Goal: Task Accomplishment & Management: Complete application form

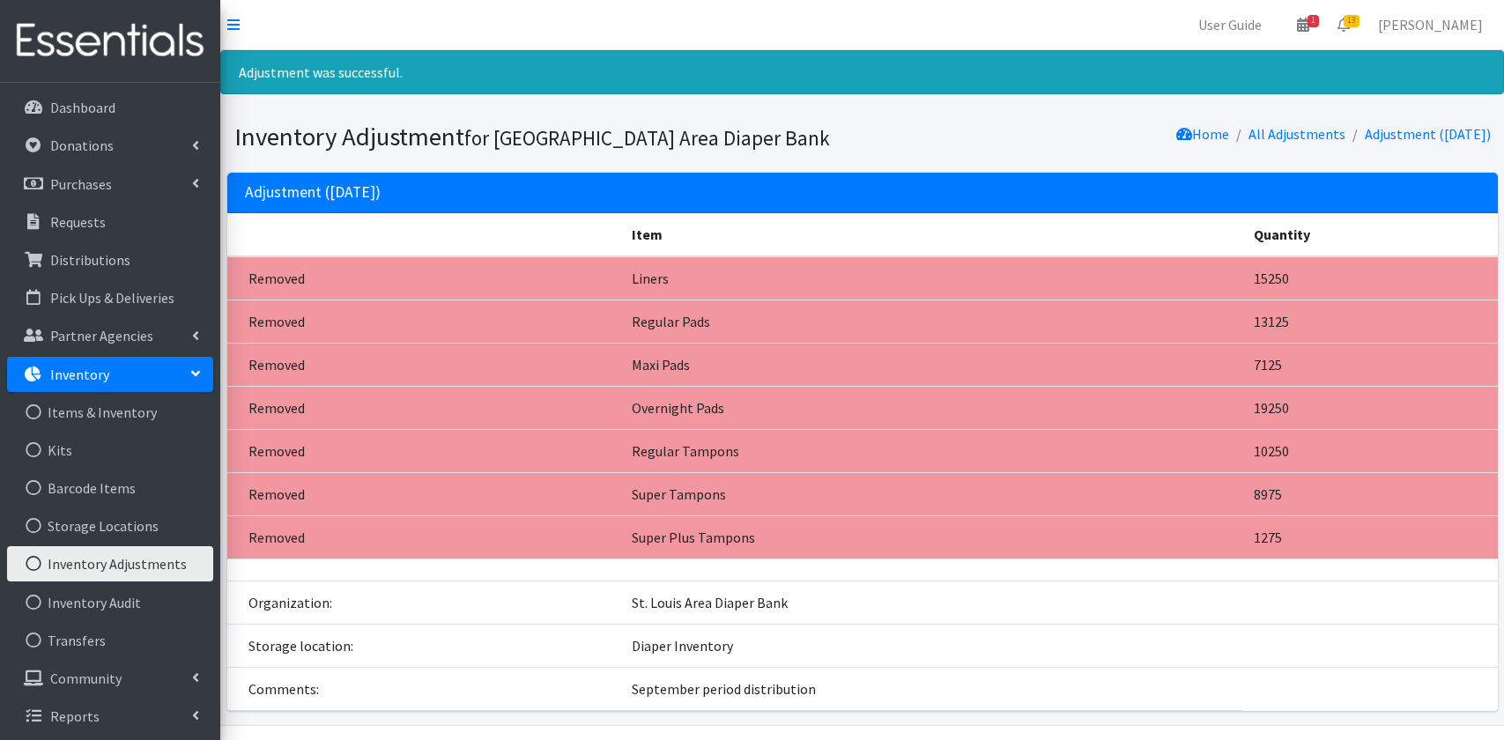
click at [85, 378] on p "Inventory" at bounding box center [79, 375] width 59 height 18
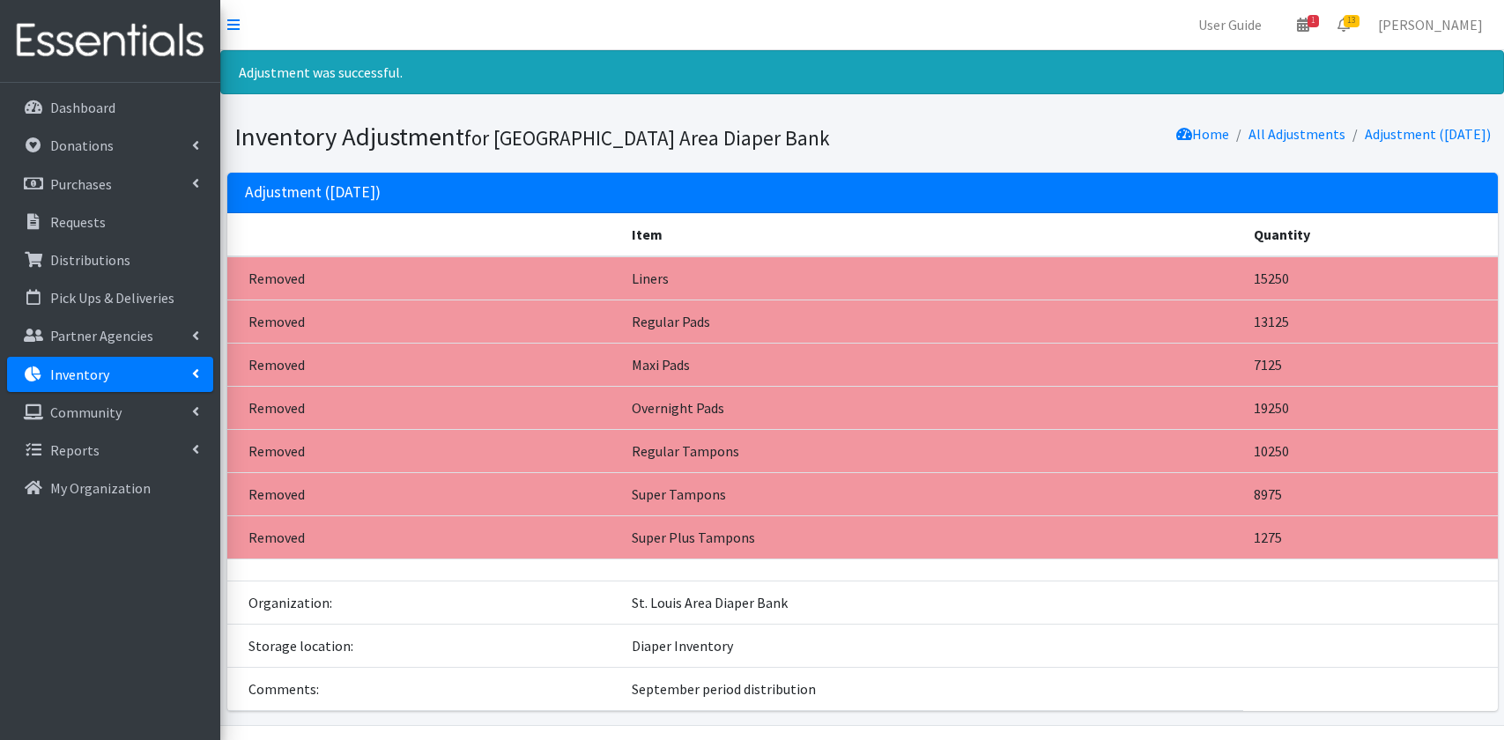
click at [85, 378] on p "Inventory" at bounding box center [79, 375] width 59 height 18
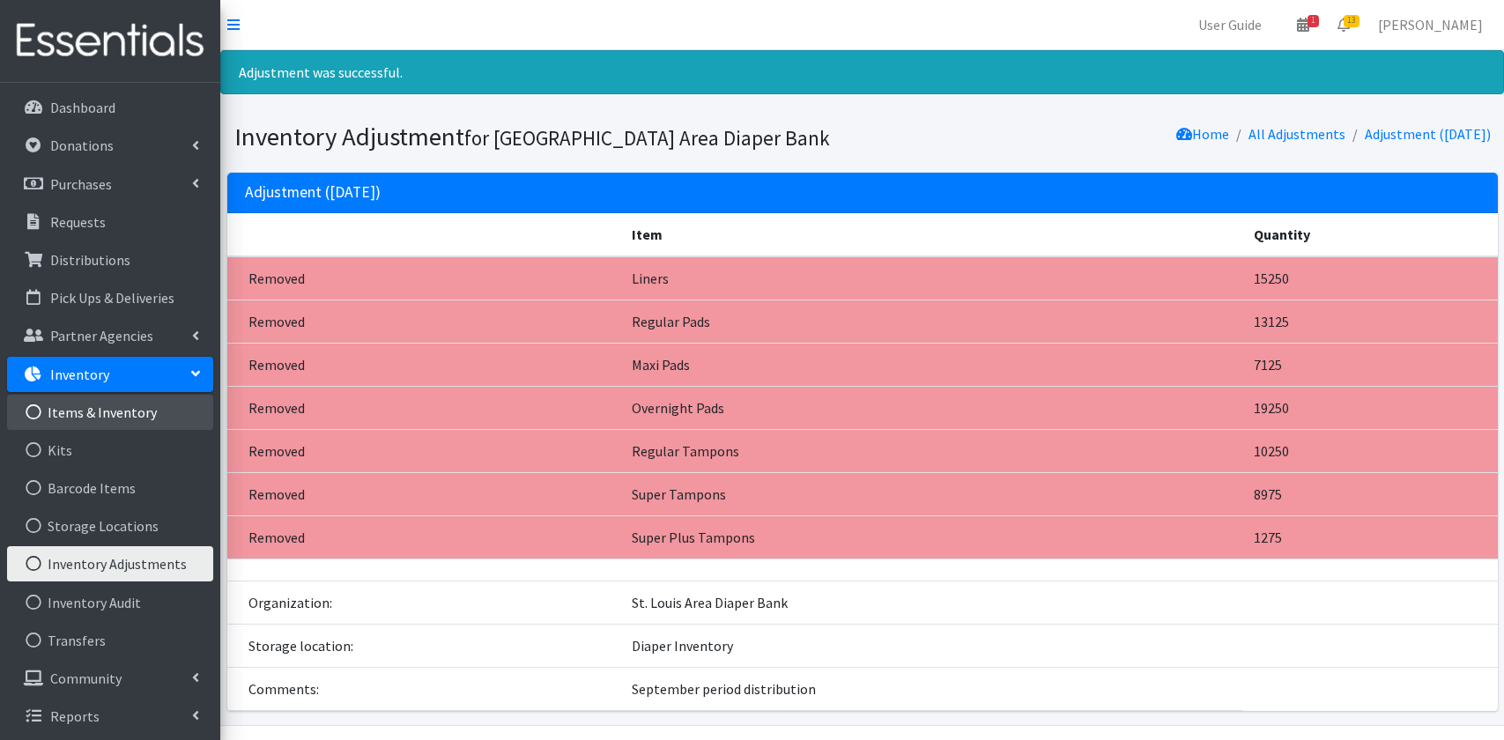
click at [97, 414] on link "Items & Inventory" at bounding box center [110, 412] width 206 height 35
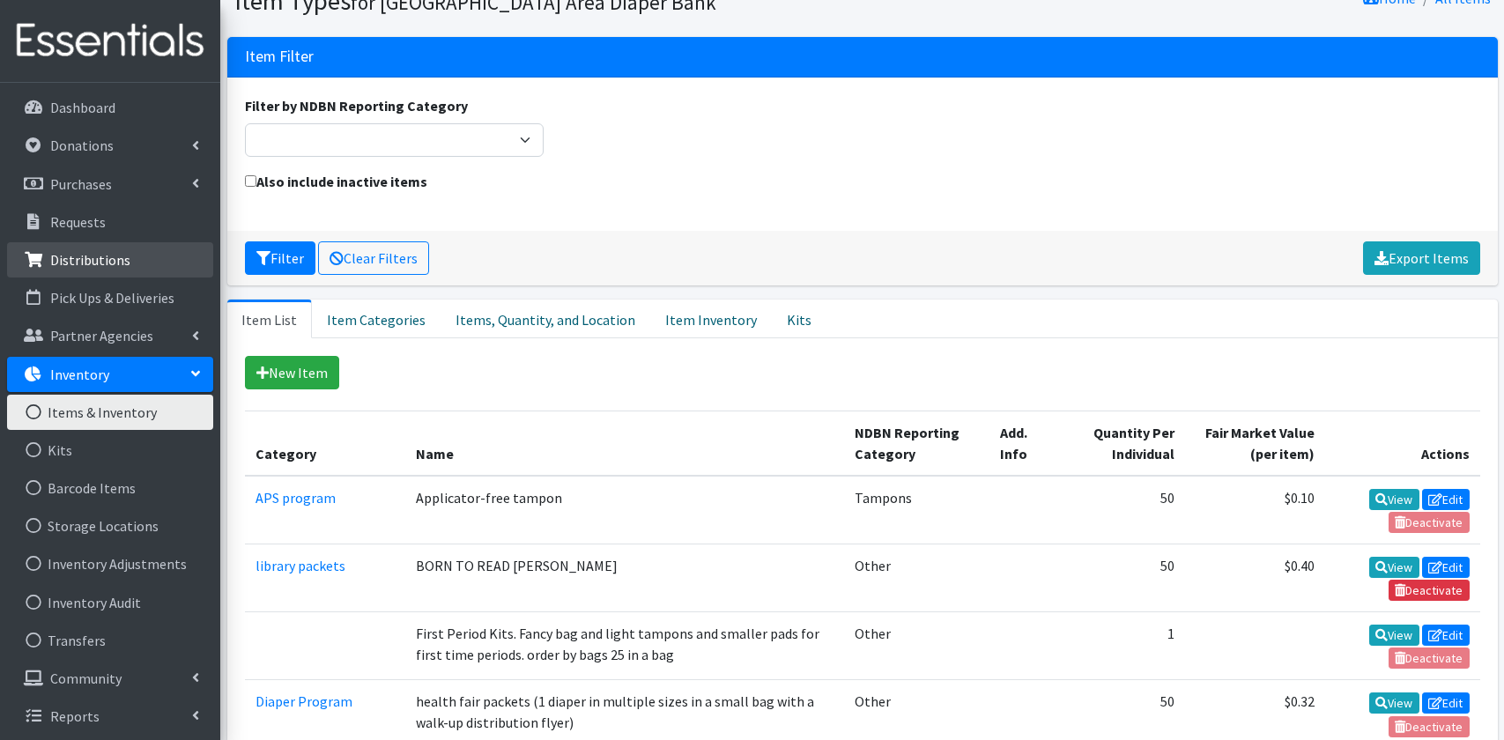
scroll to position [222, 0]
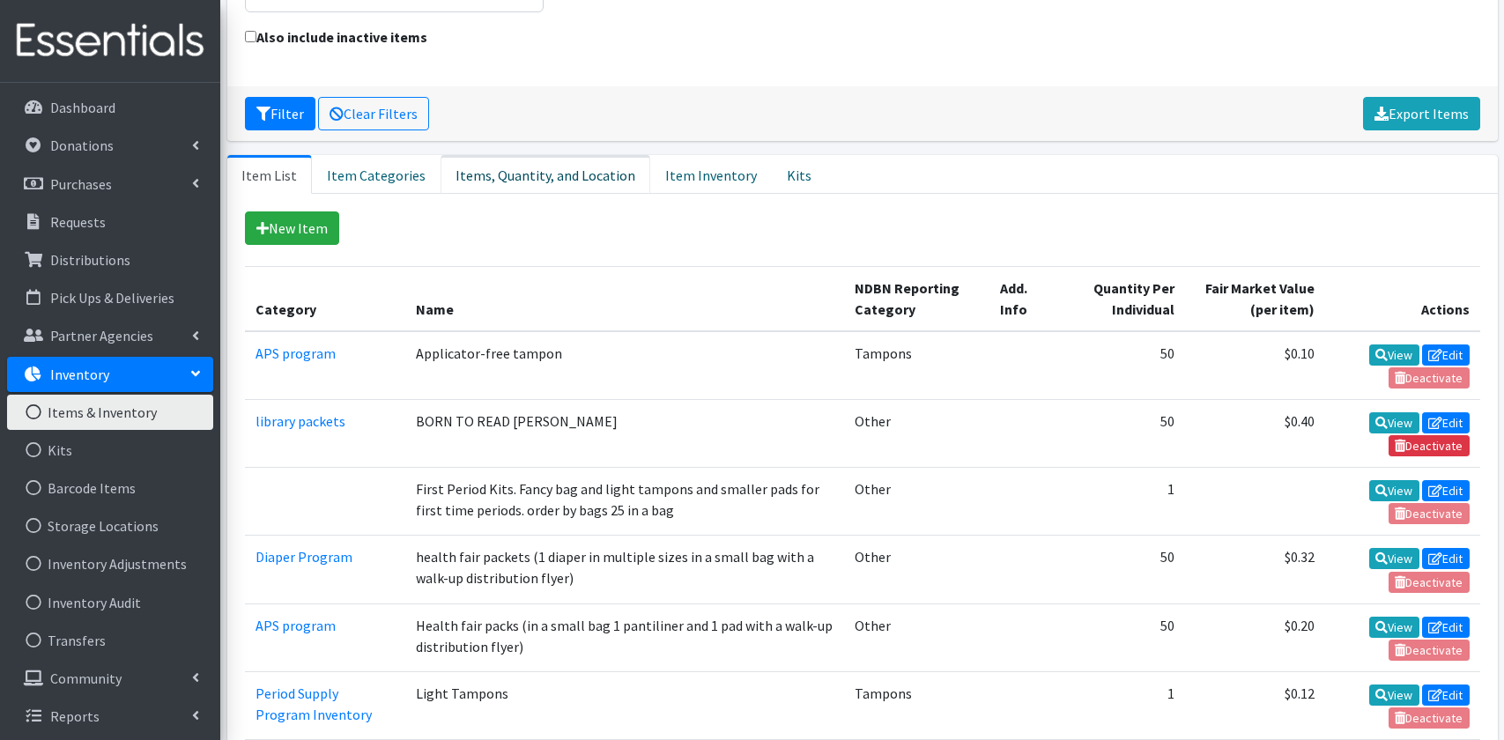
click at [522, 176] on link "Items, Quantity, and Location" at bounding box center [546, 174] width 210 height 39
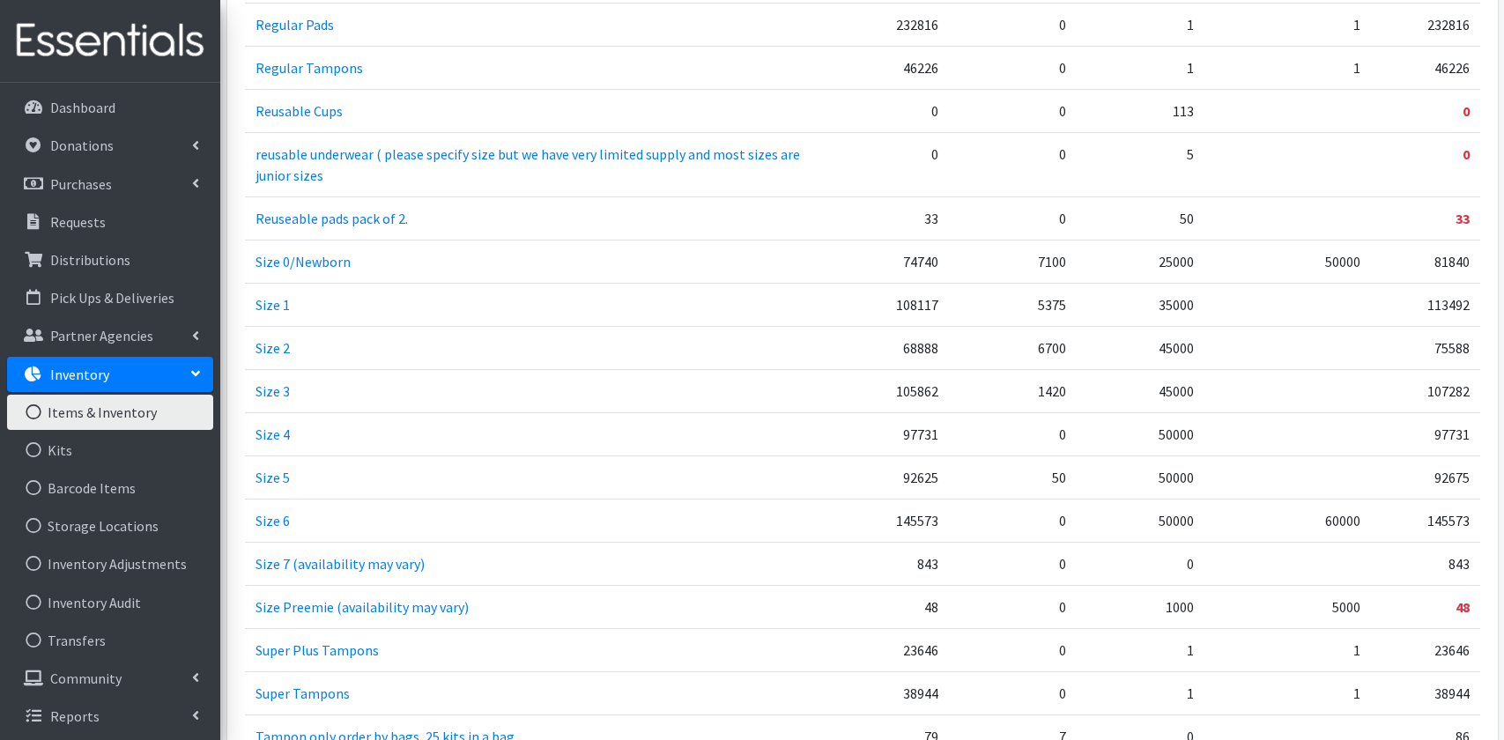
scroll to position [1294, 0]
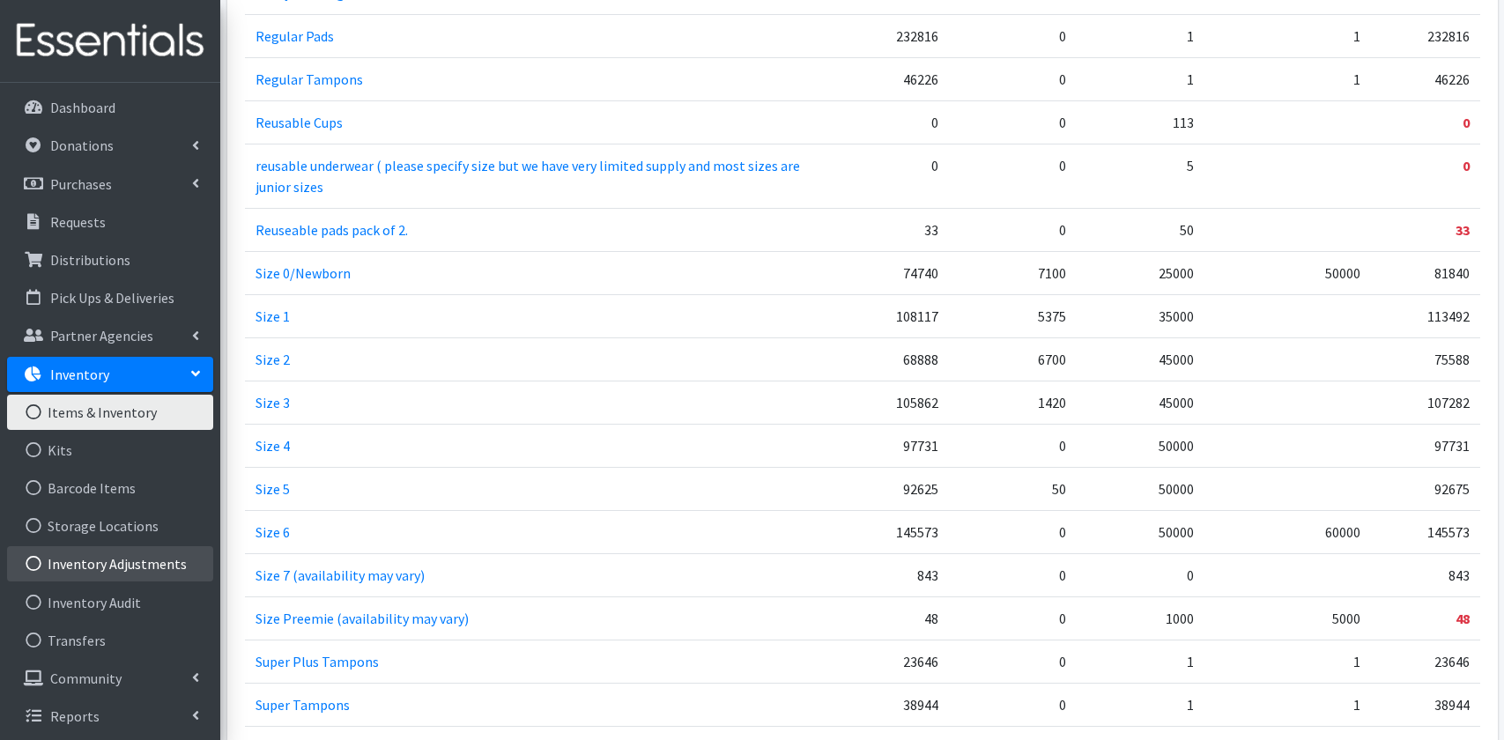
click at [123, 567] on link "Inventory Adjustments" at bounding box center [110, 563] width 206 height 35
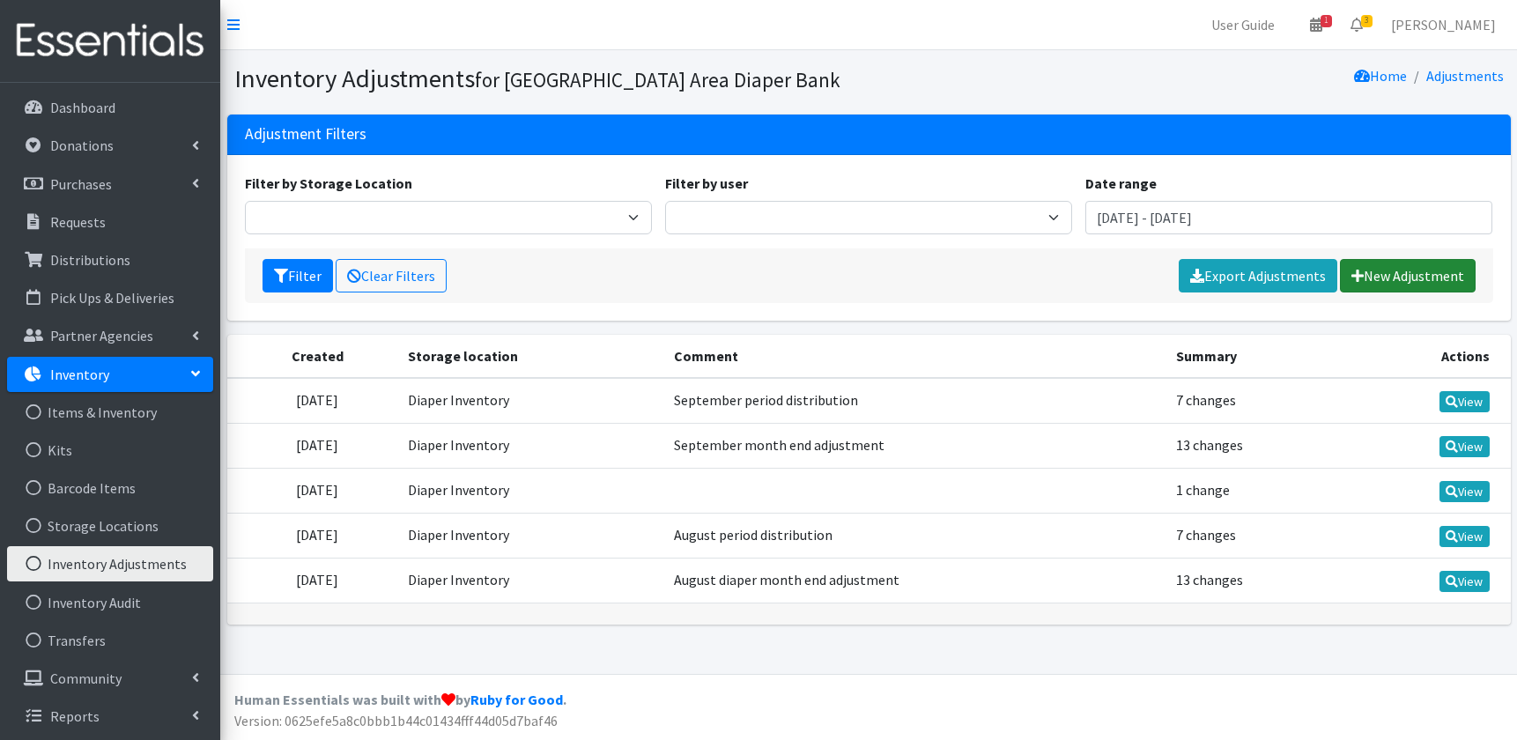
click at [1408, 276] on link "New Adjustment" at bounding box center [1408, 275] width 136 height 33
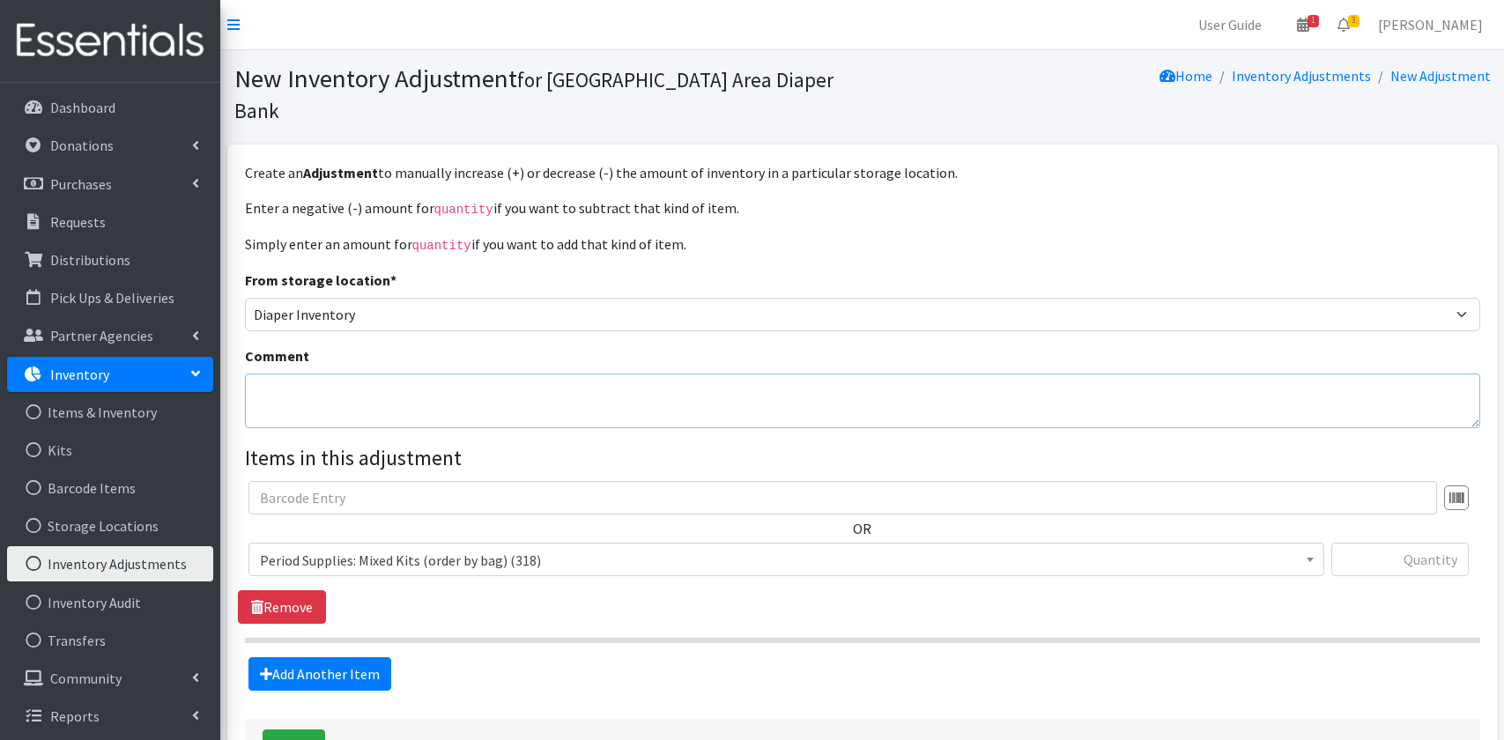
click at [270, 374] on textarea "Comment" at bounding box center [862, 401] width 1235 height 55
type textarea "September period adjustment for Q3"
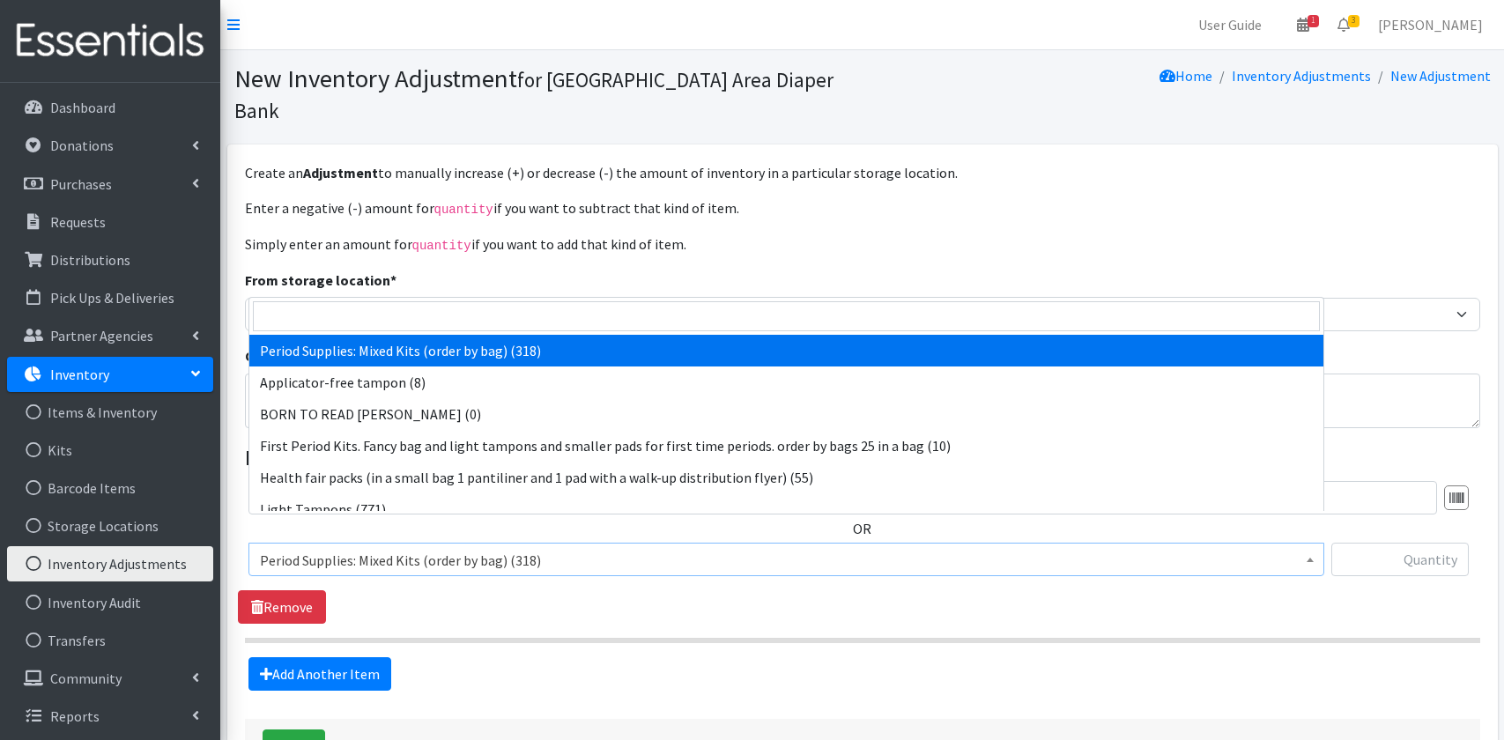
click at [501, 548] on span "Period Supplies: Mixed Kits (order by bag) (318)" at bounding box center [786, 560] width 1053 height 25
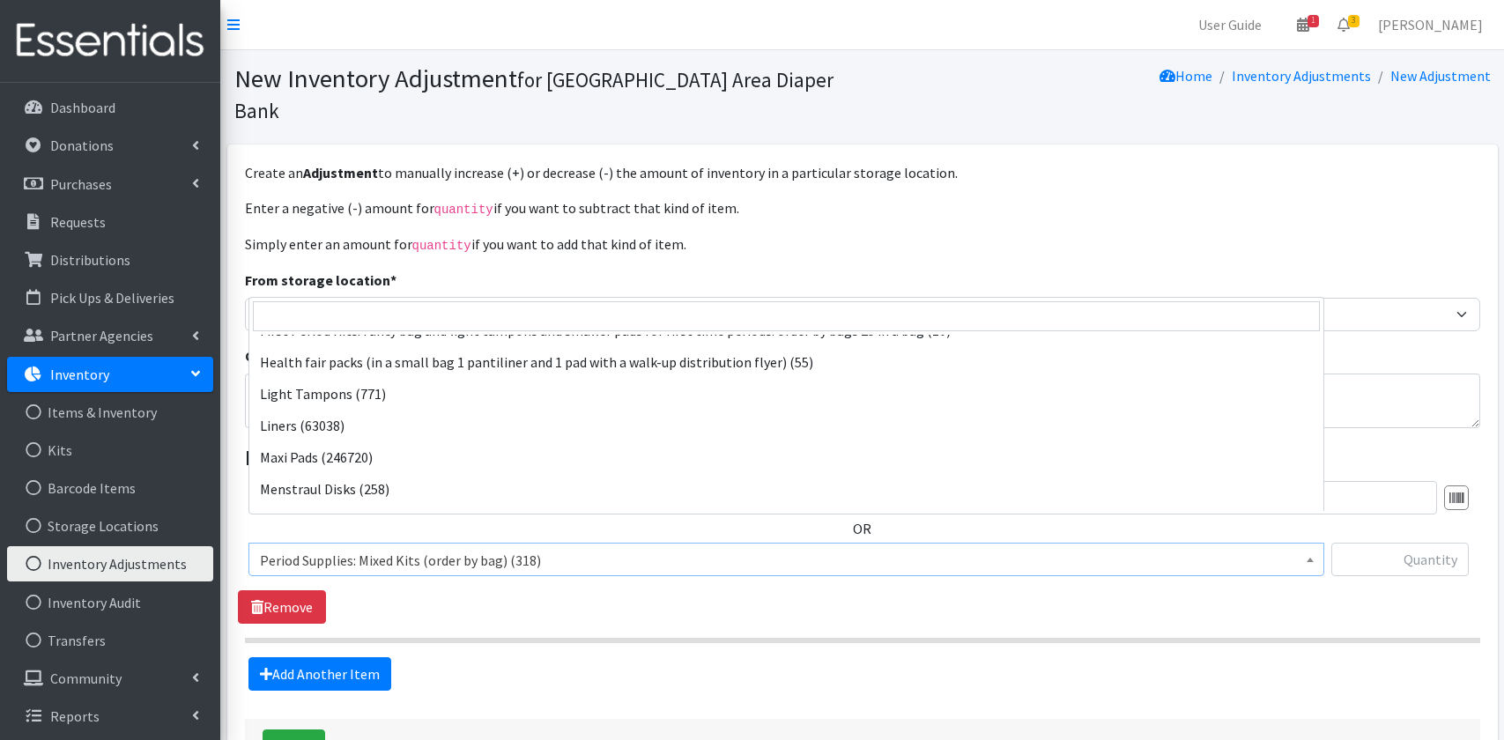
scroll to position [104, 0]
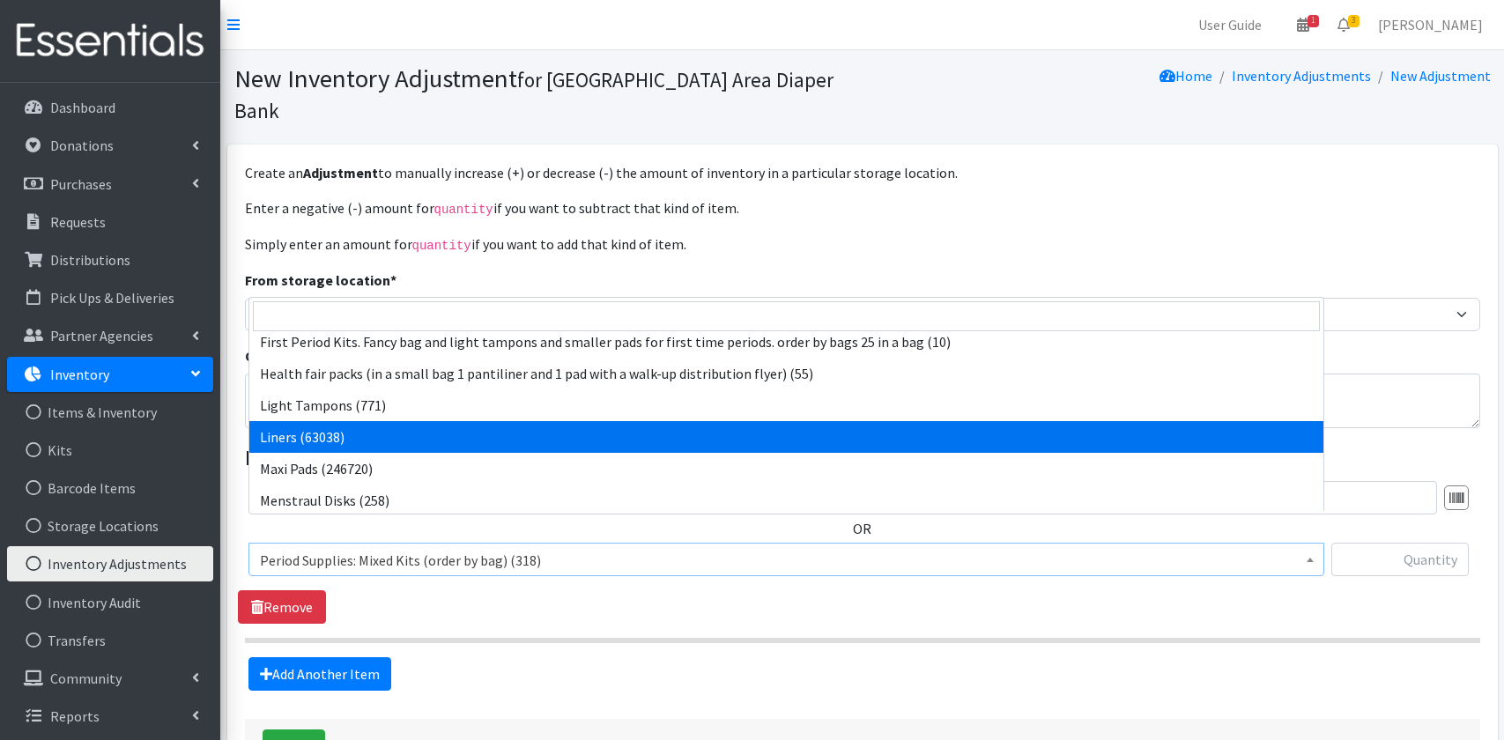
select select "15104"
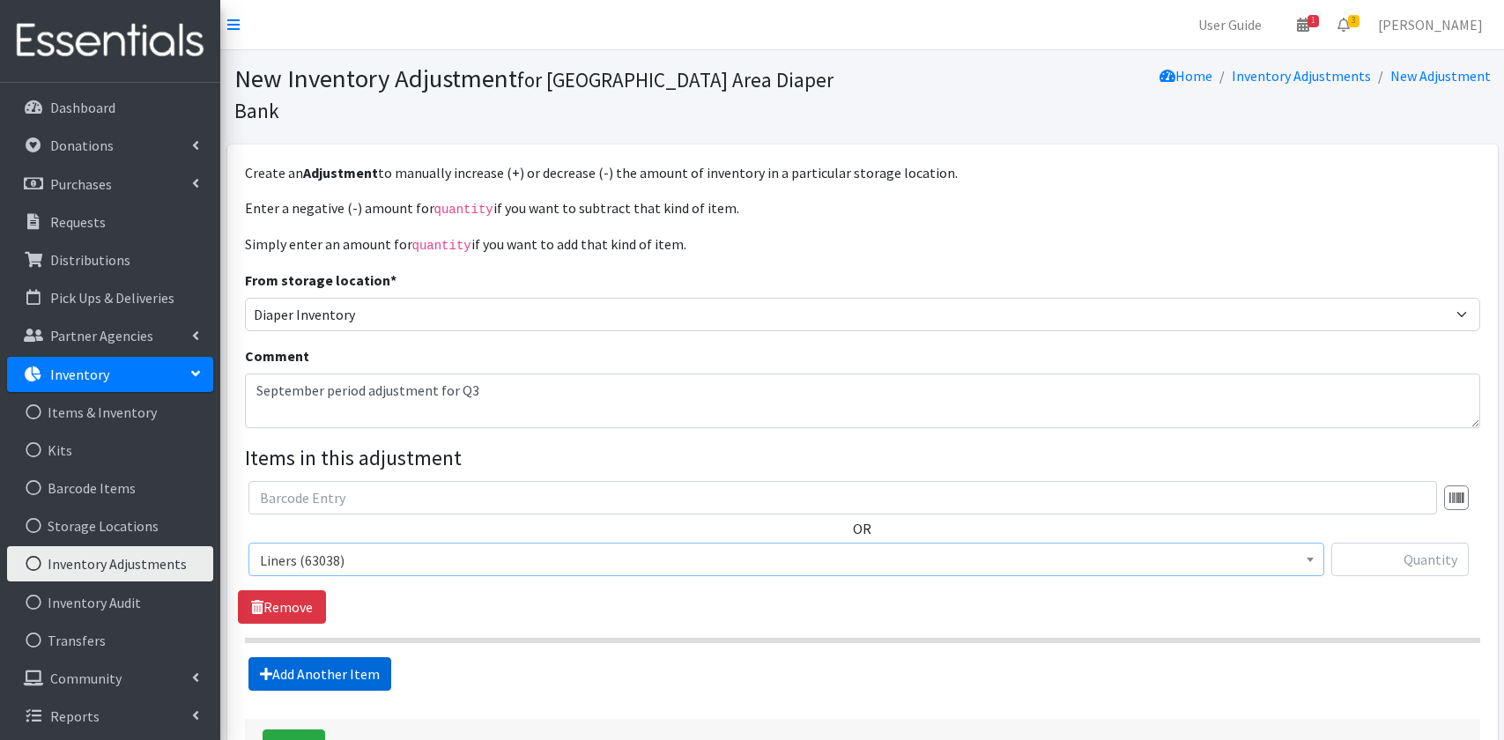
click at [345, 657] on link "Add Another Item" at bounding box center [319, 673] width 143 height 33
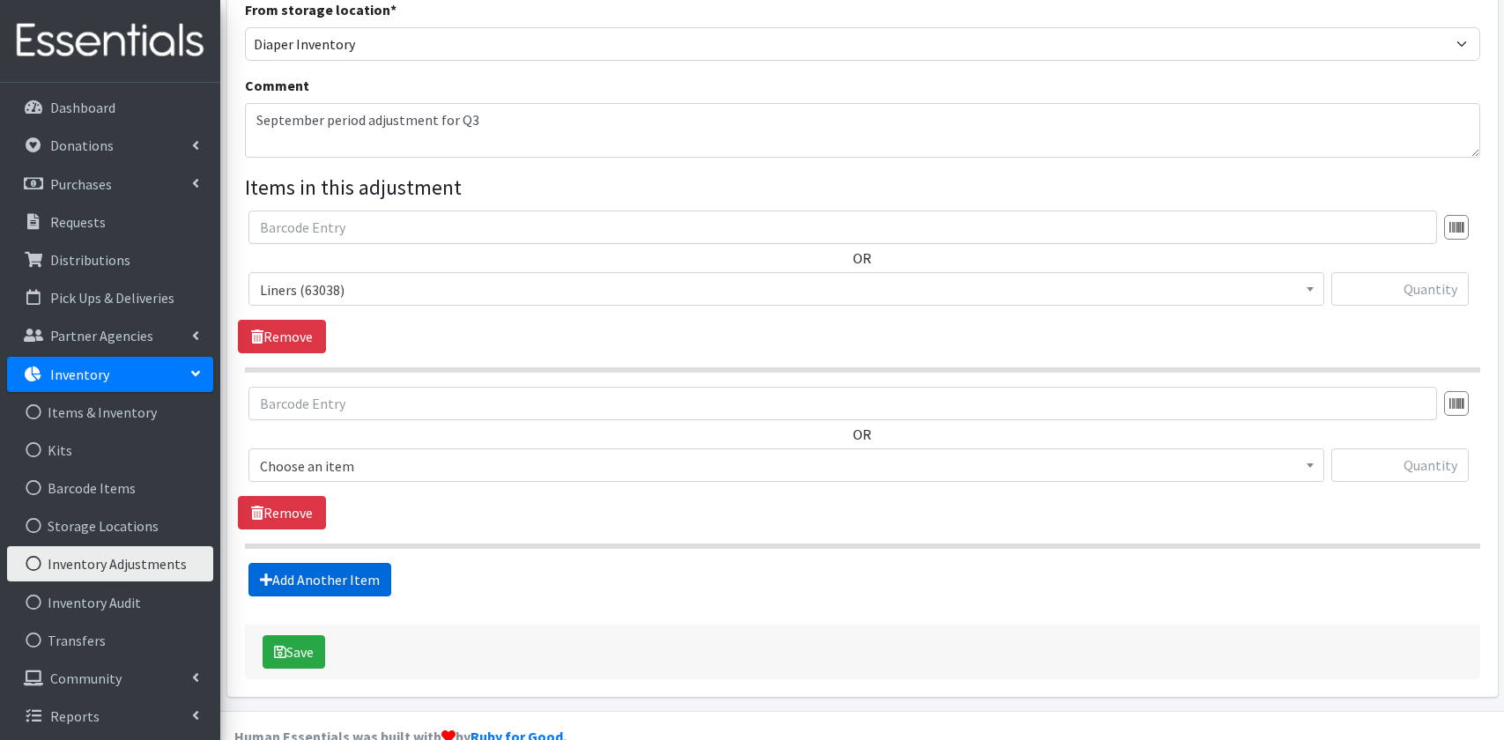
scroll to position [276, 0]
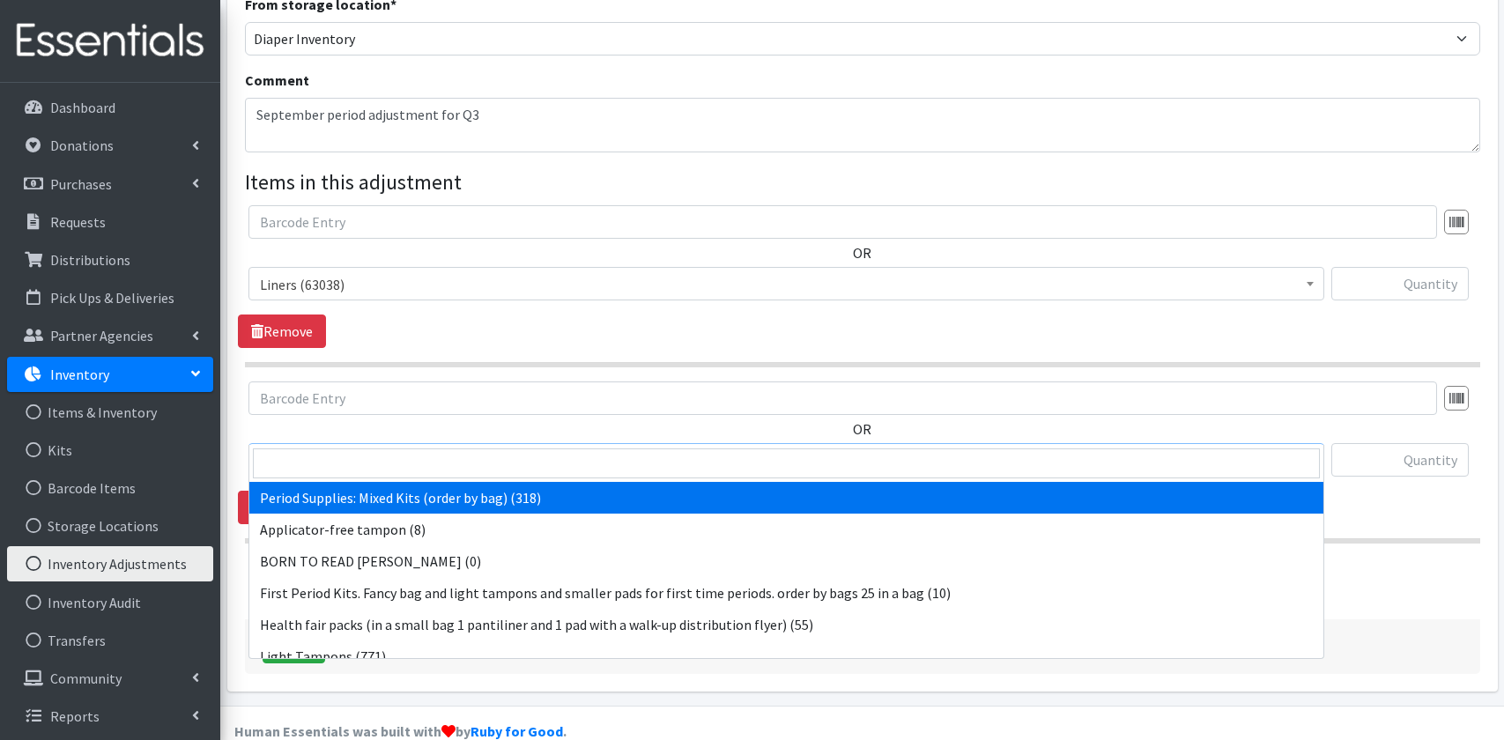
click at [362, 448] on span "Period Supplies: Mixed Kits (order by bag) (318)" at bounding box center [786, 460] width 1053 height 25
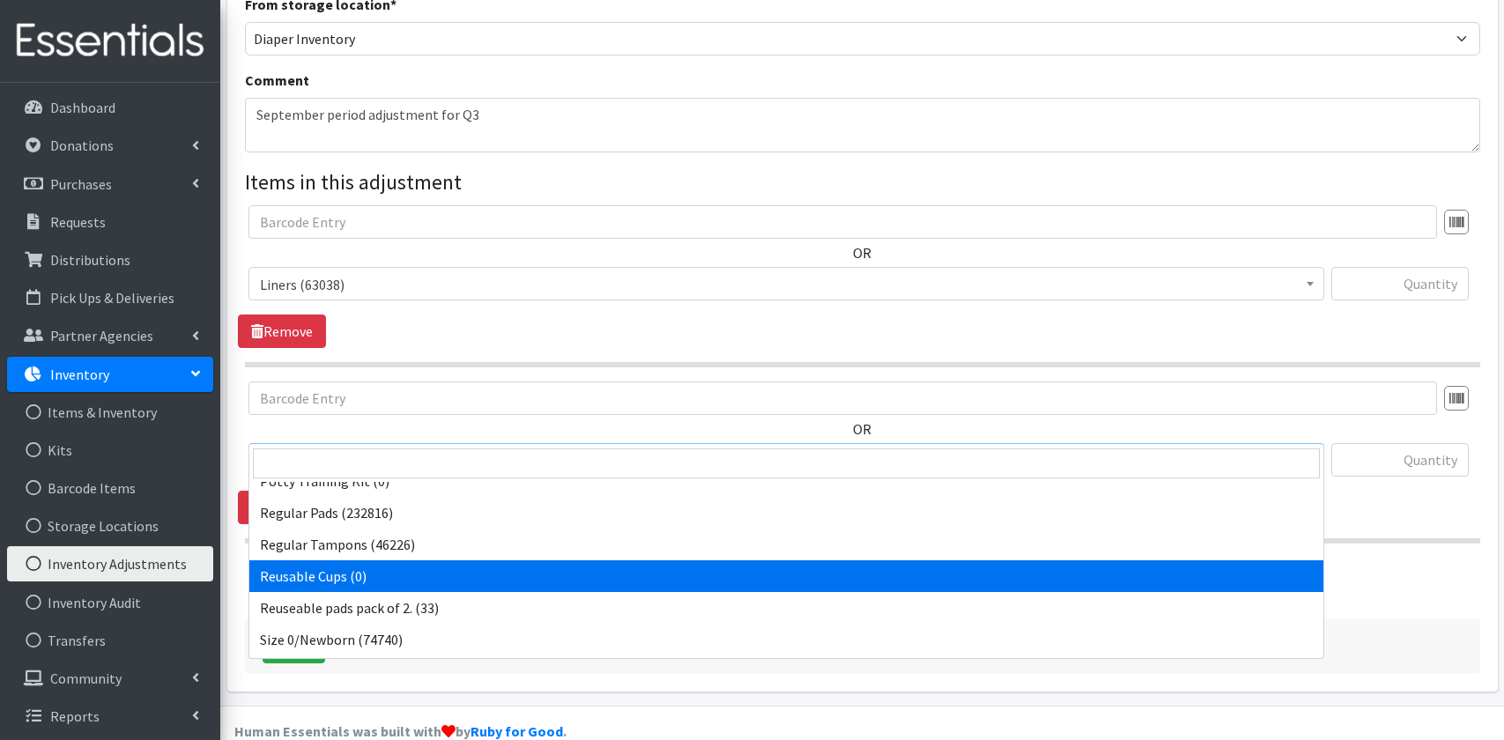
scroll to position [471, 0]
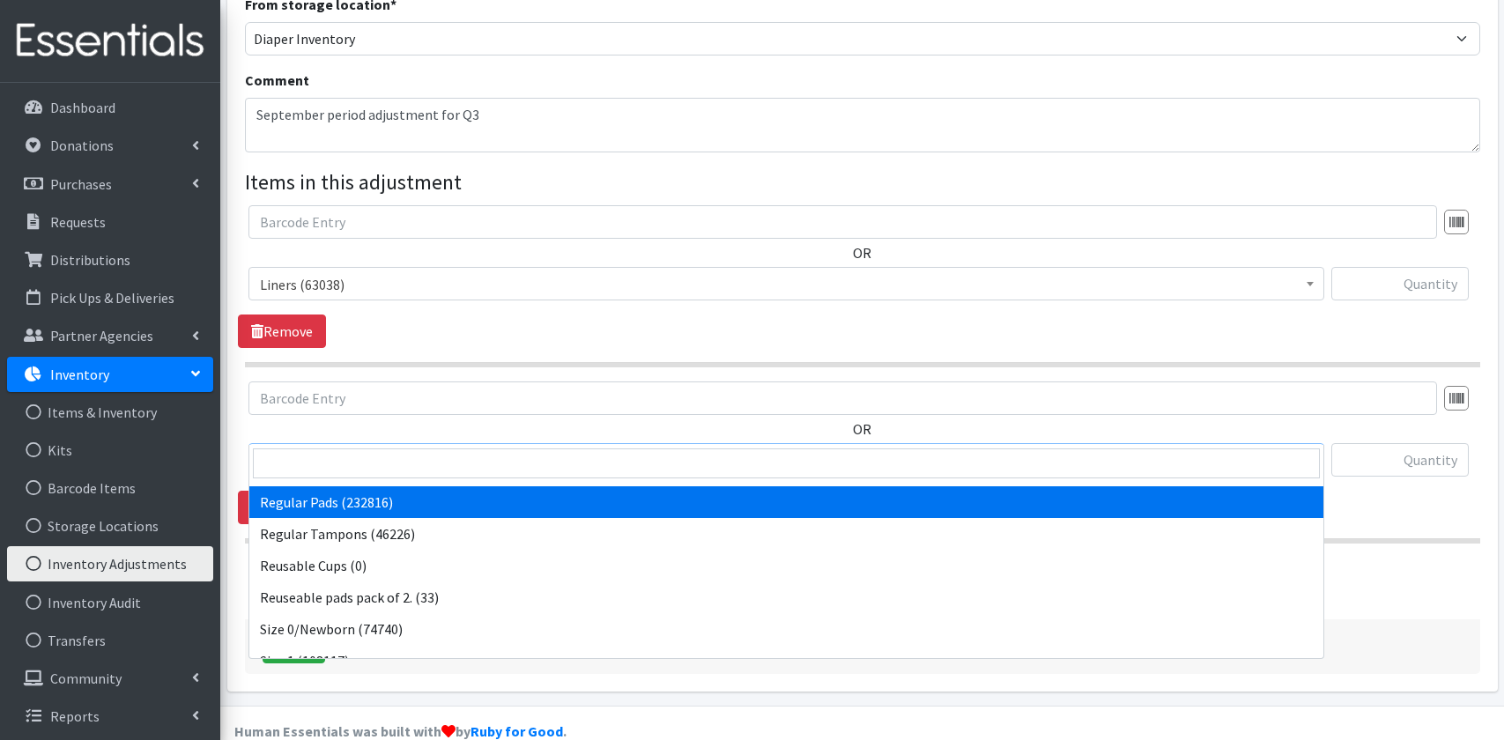
select select "15105"
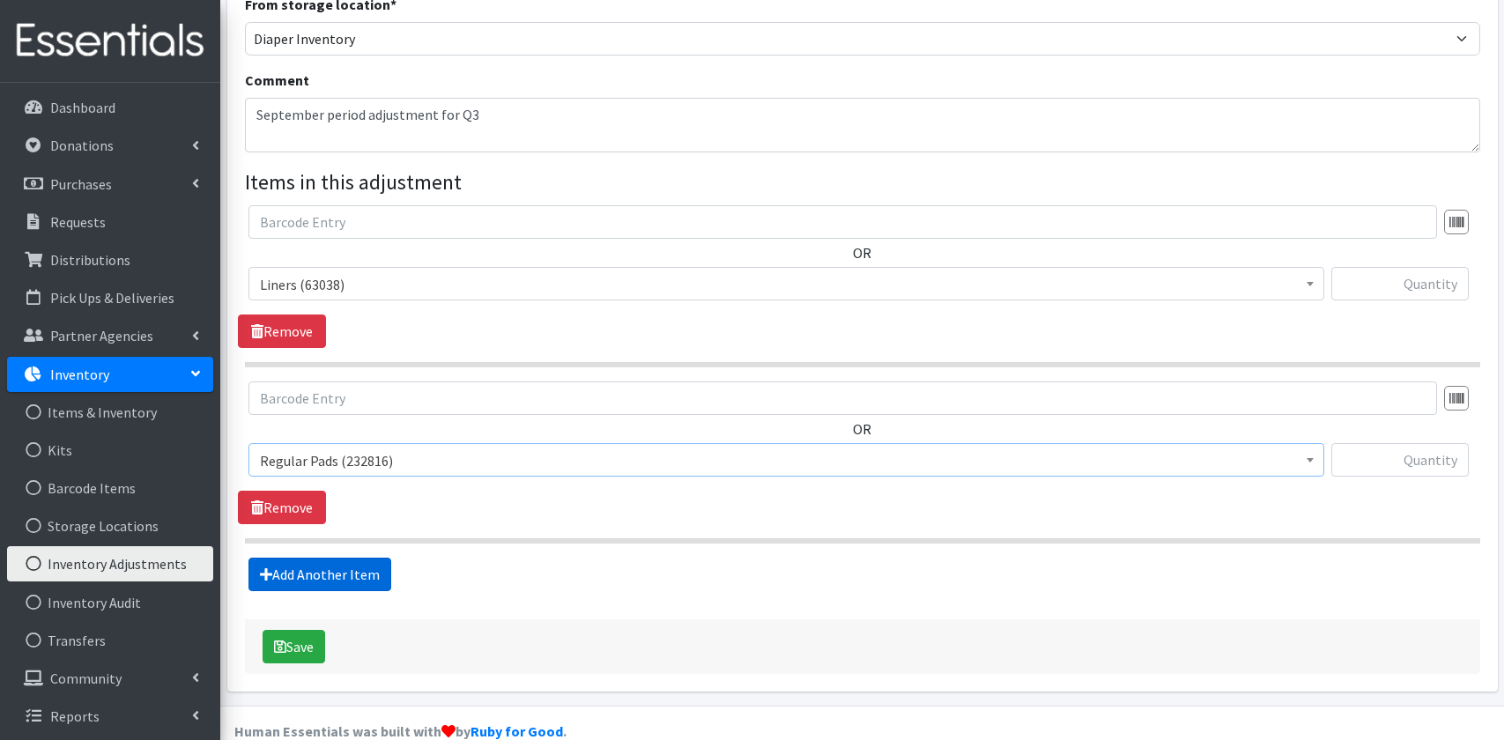
click at [367, 558] on link "Add Another Item" at bounding box center [319, 574] width 143 height 33
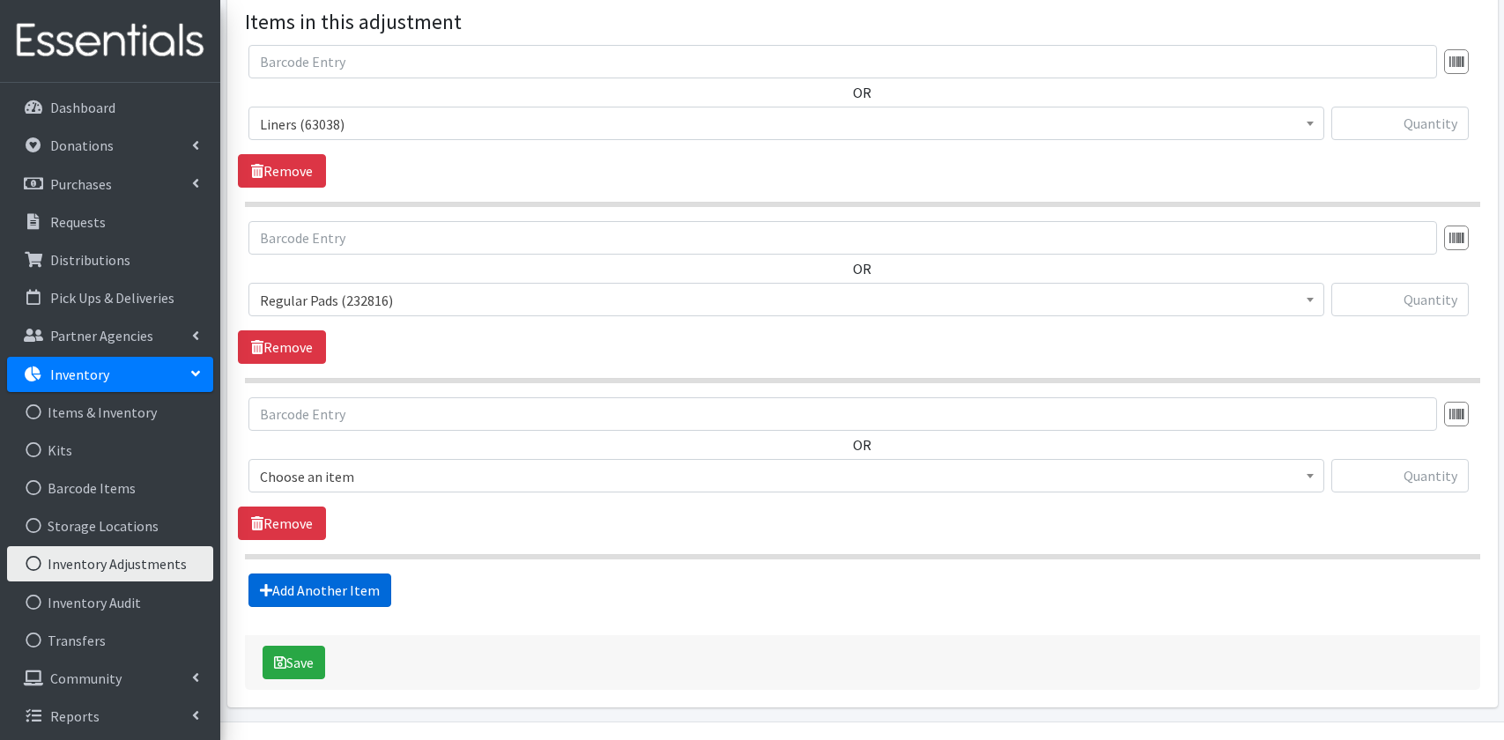
scroll to position [452, 0]
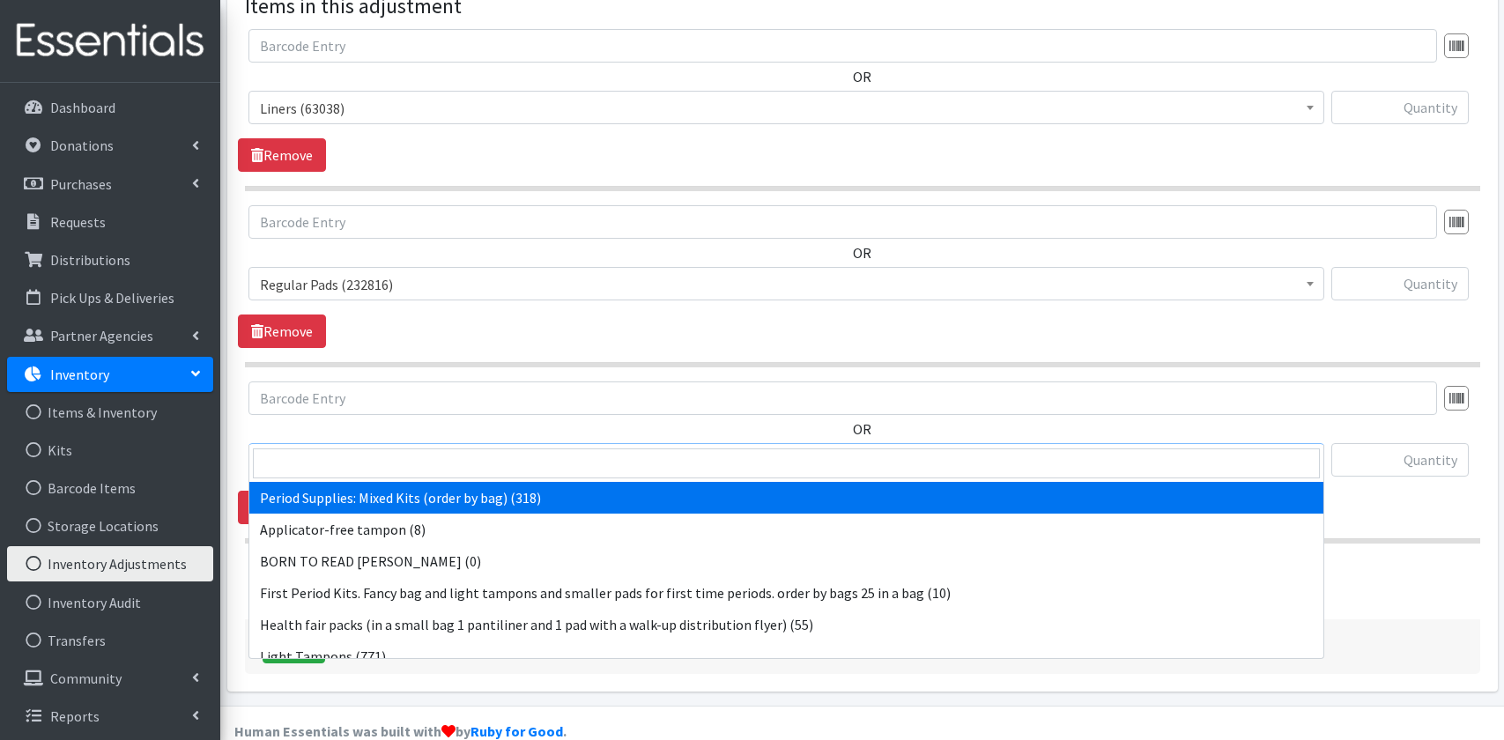
click at [428, 448] on span "Period Supplies: Mixed Kits (order by bag) (318)" at bounding box center [786, 460] width 1053 height 25
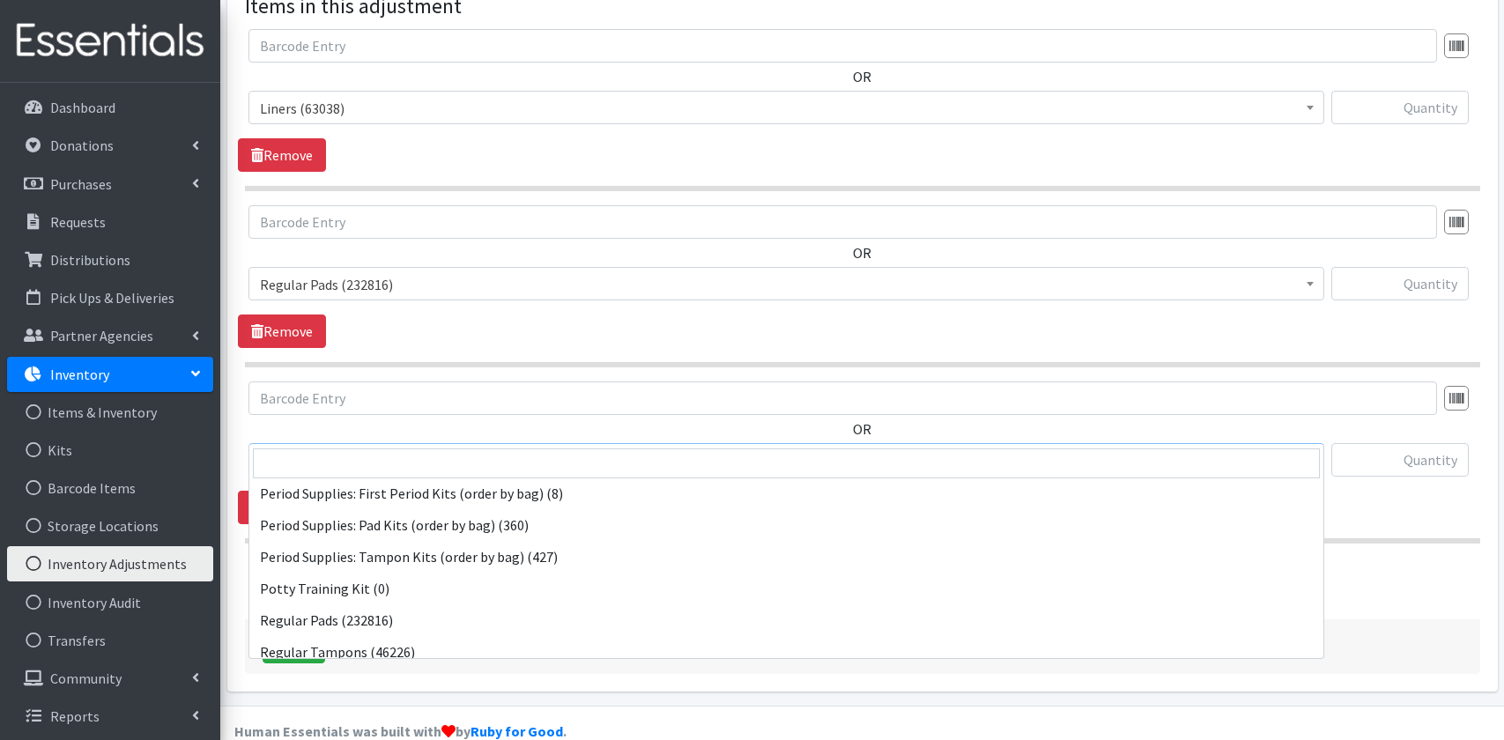
scroll to position [210, 0]
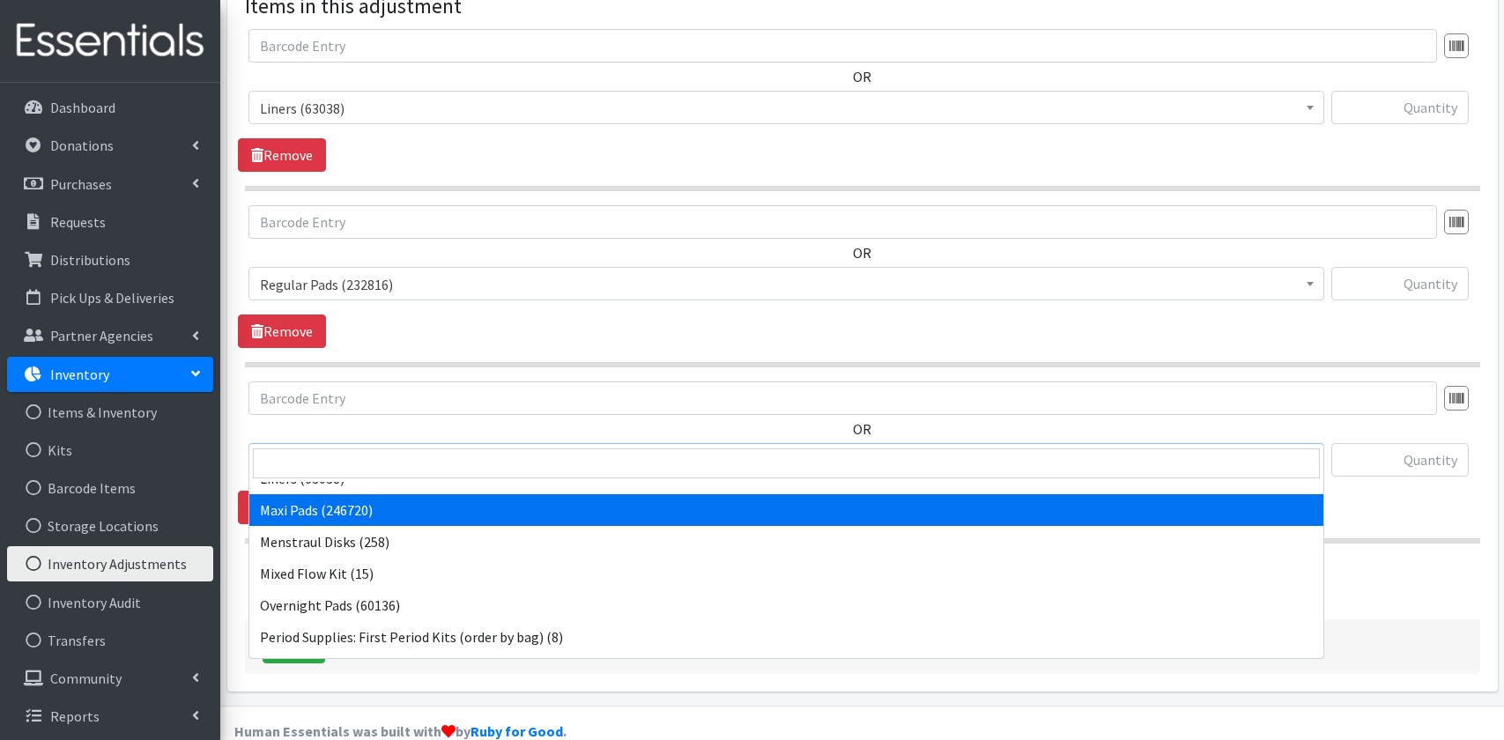
select select "15106"
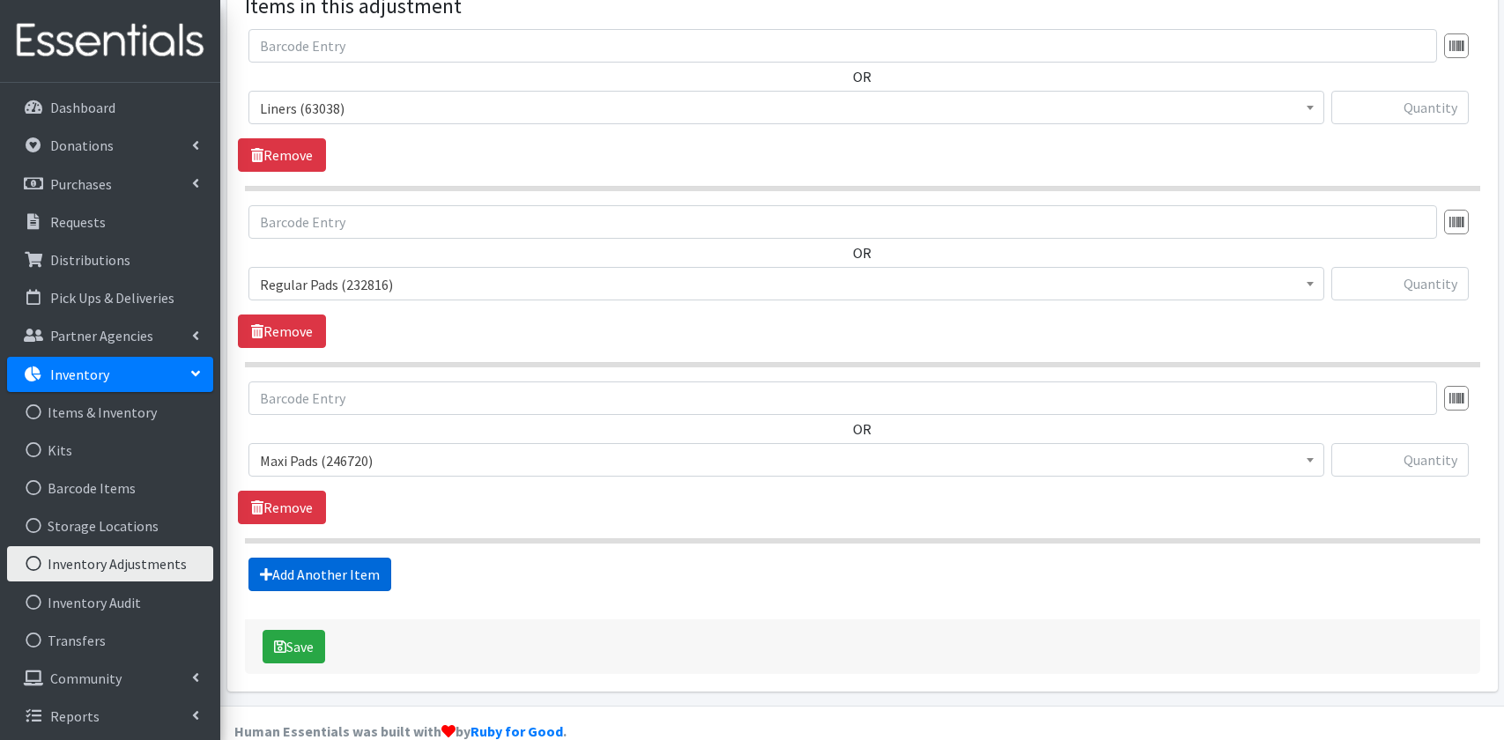
click at [338, 558] on link "Add Another Item" at bounding box center [319, 574] width 143 height 33
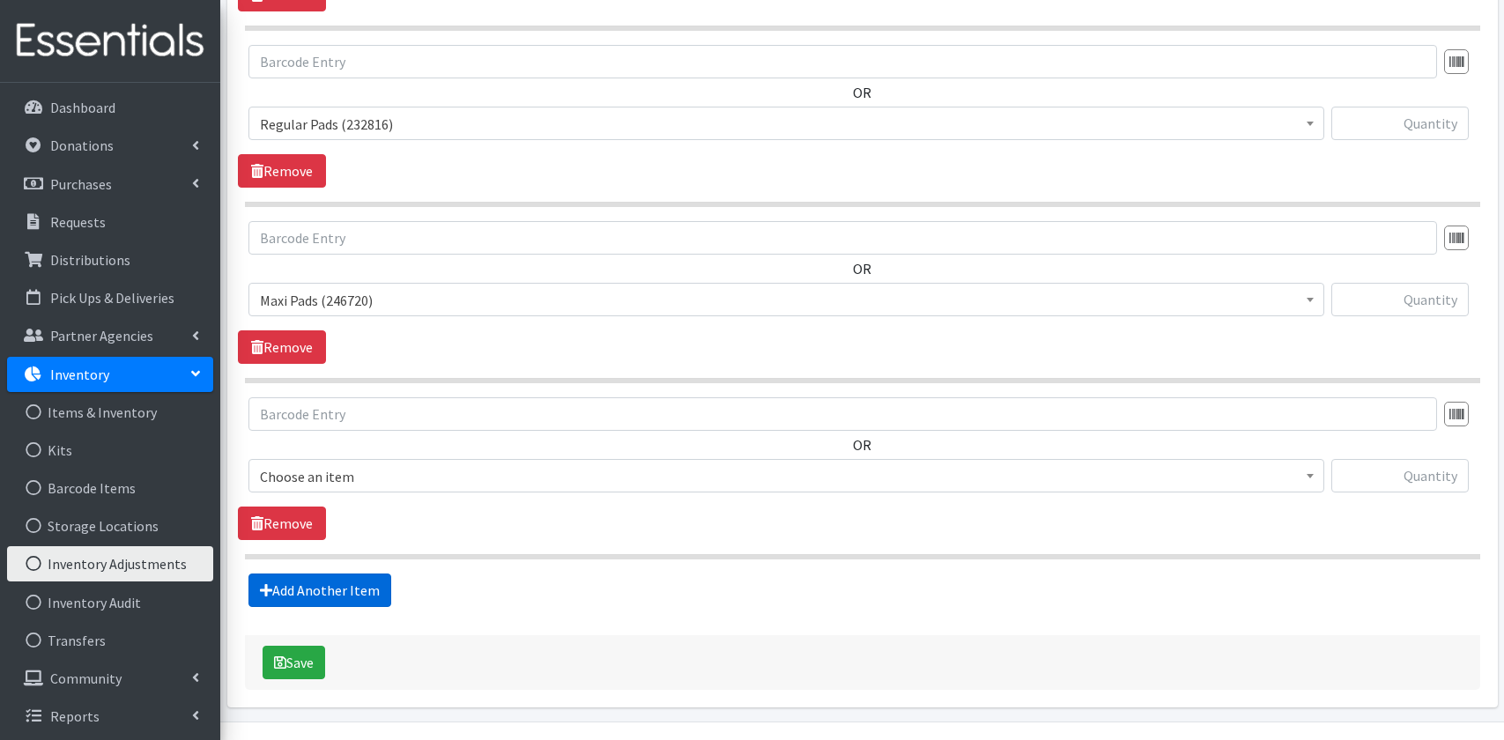
scroll to position [628, 0]
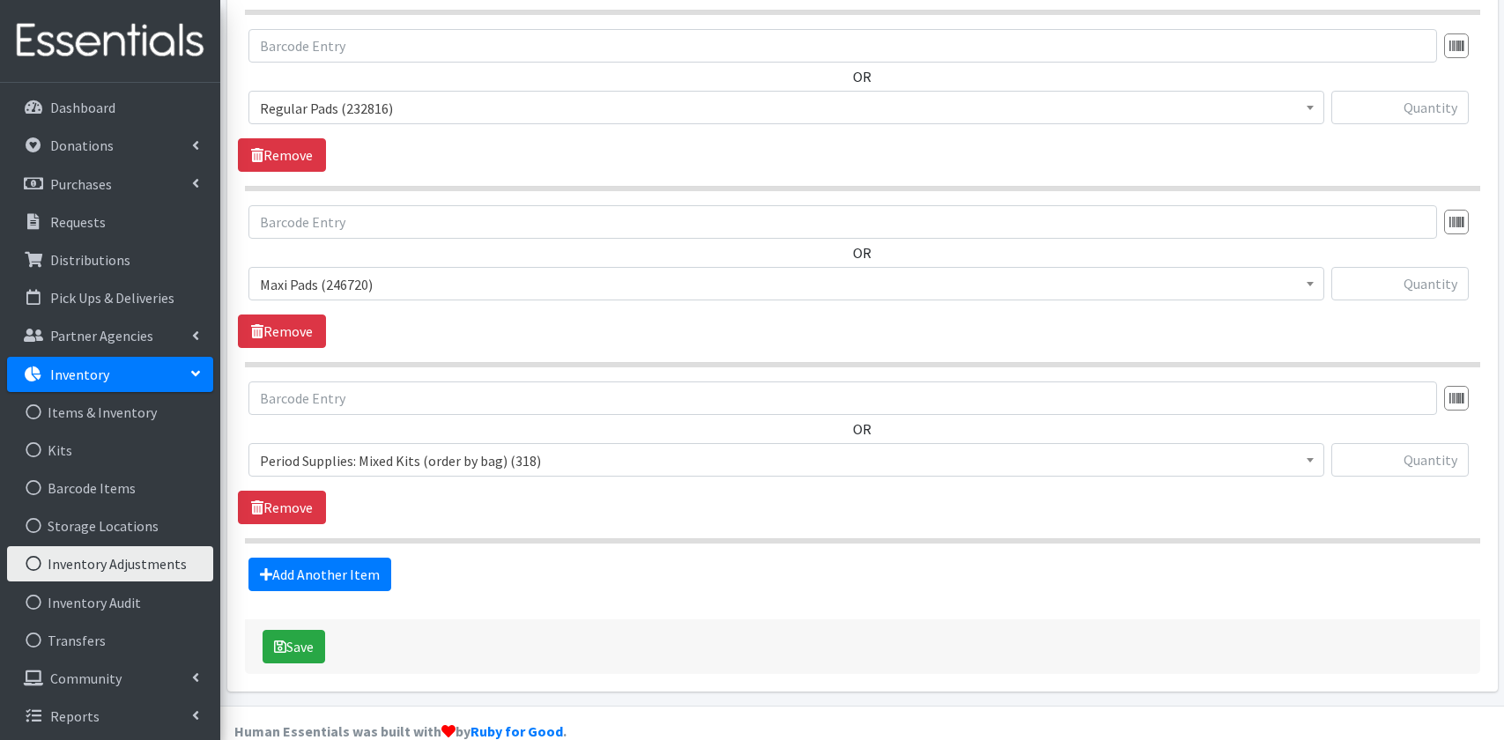
click at [441, 448] on span "Period Supplies: Mixed Kits (order by bag) (318)" at bounding box center [786, 460] width 1053 height 25
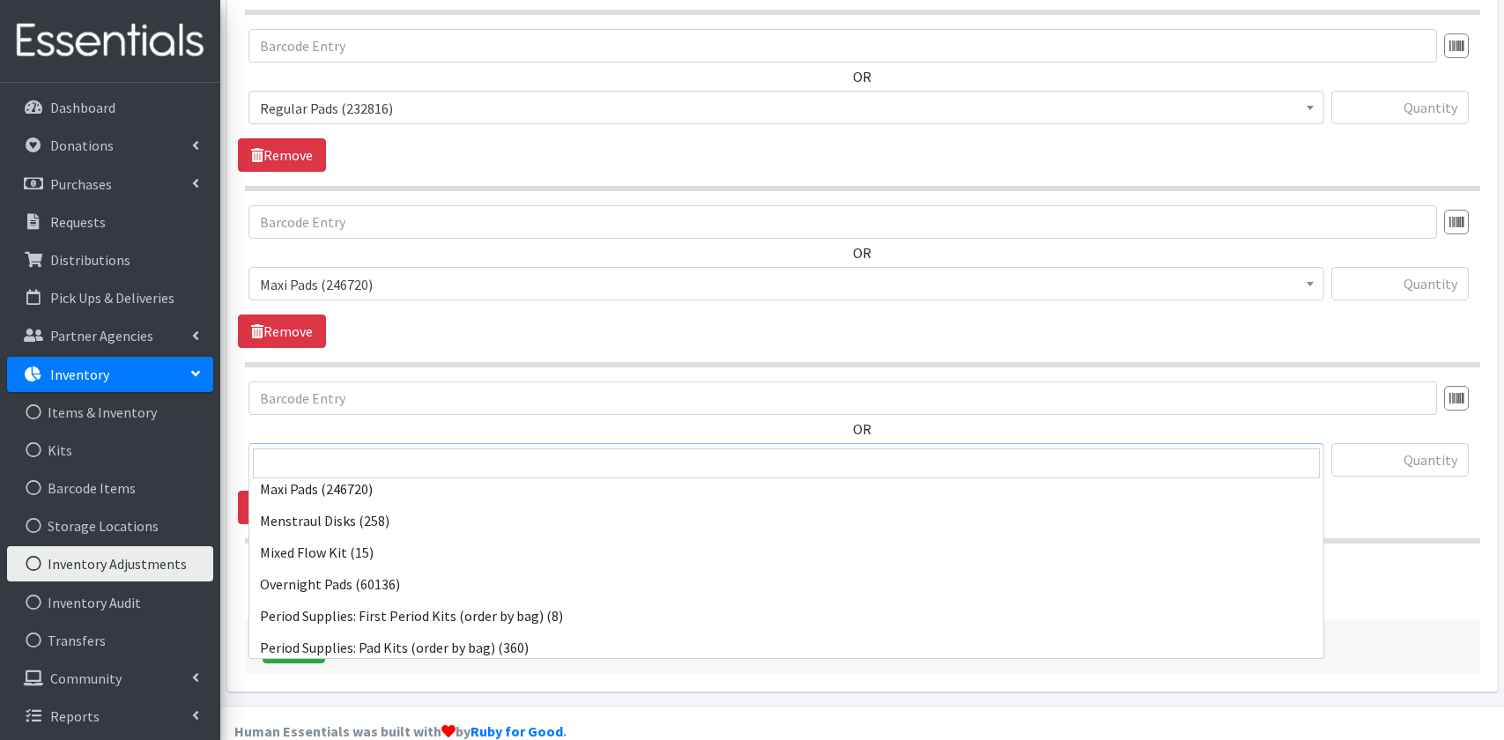
scroll to position [322, 0]
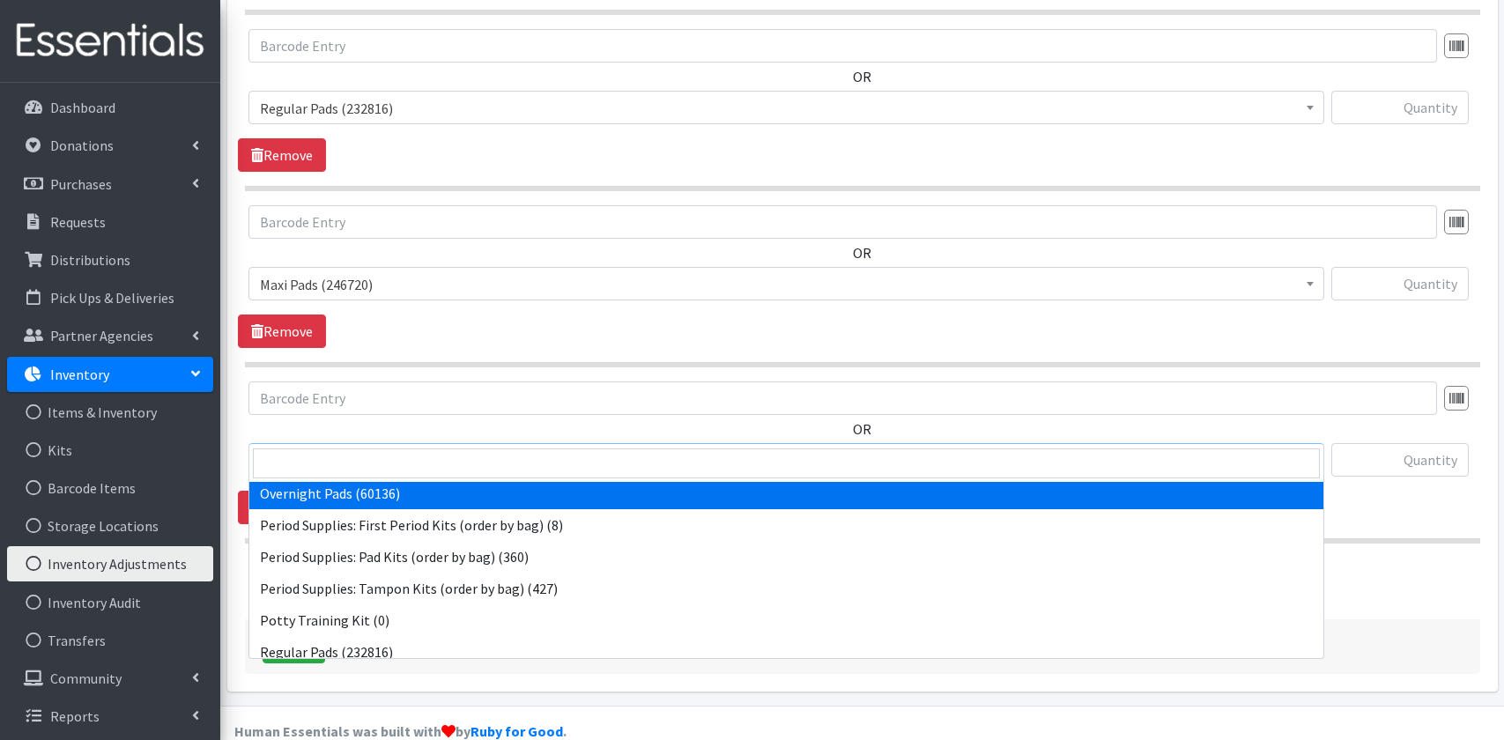
select select "15107"
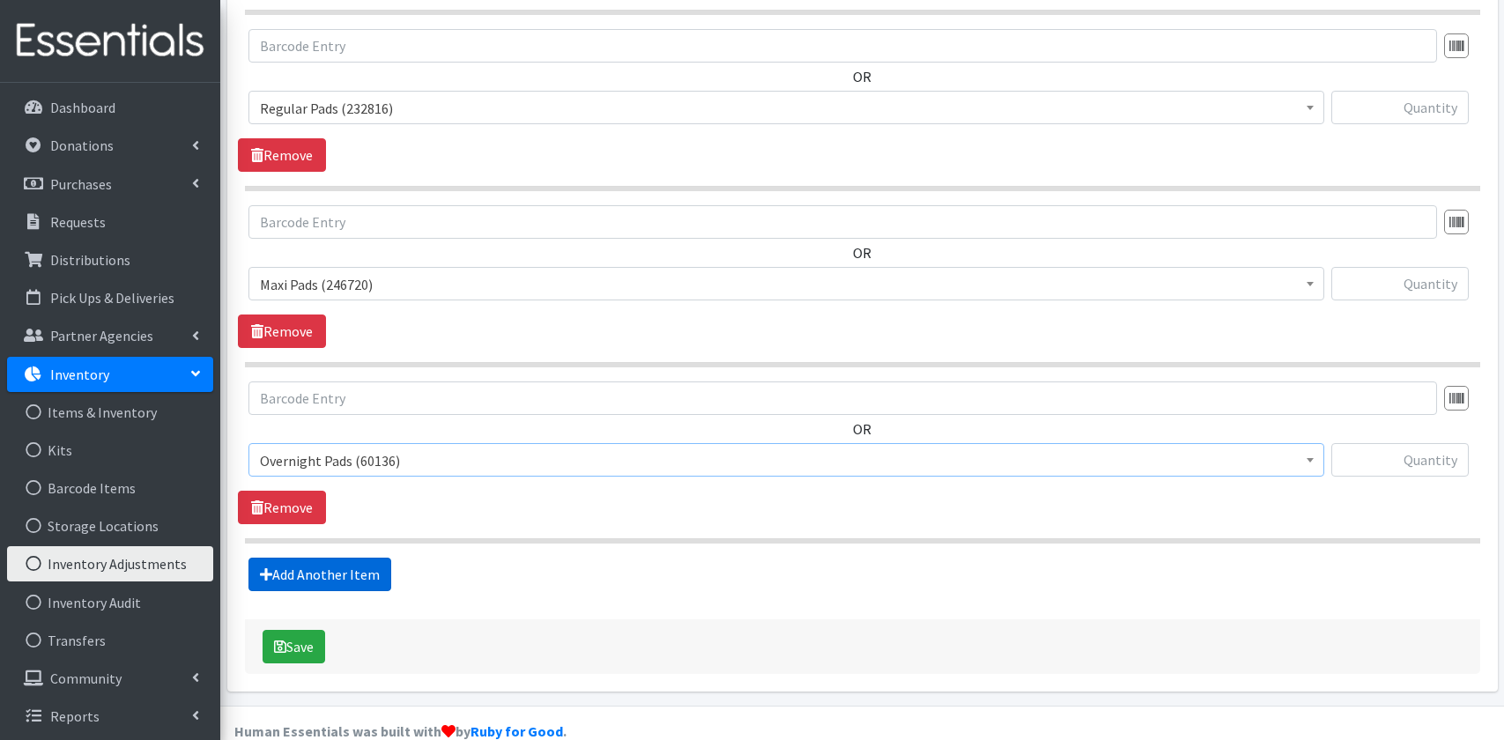
click at [331, 558] on link "Add Another Item" at bounding box center [319, 574] width 143 height 33
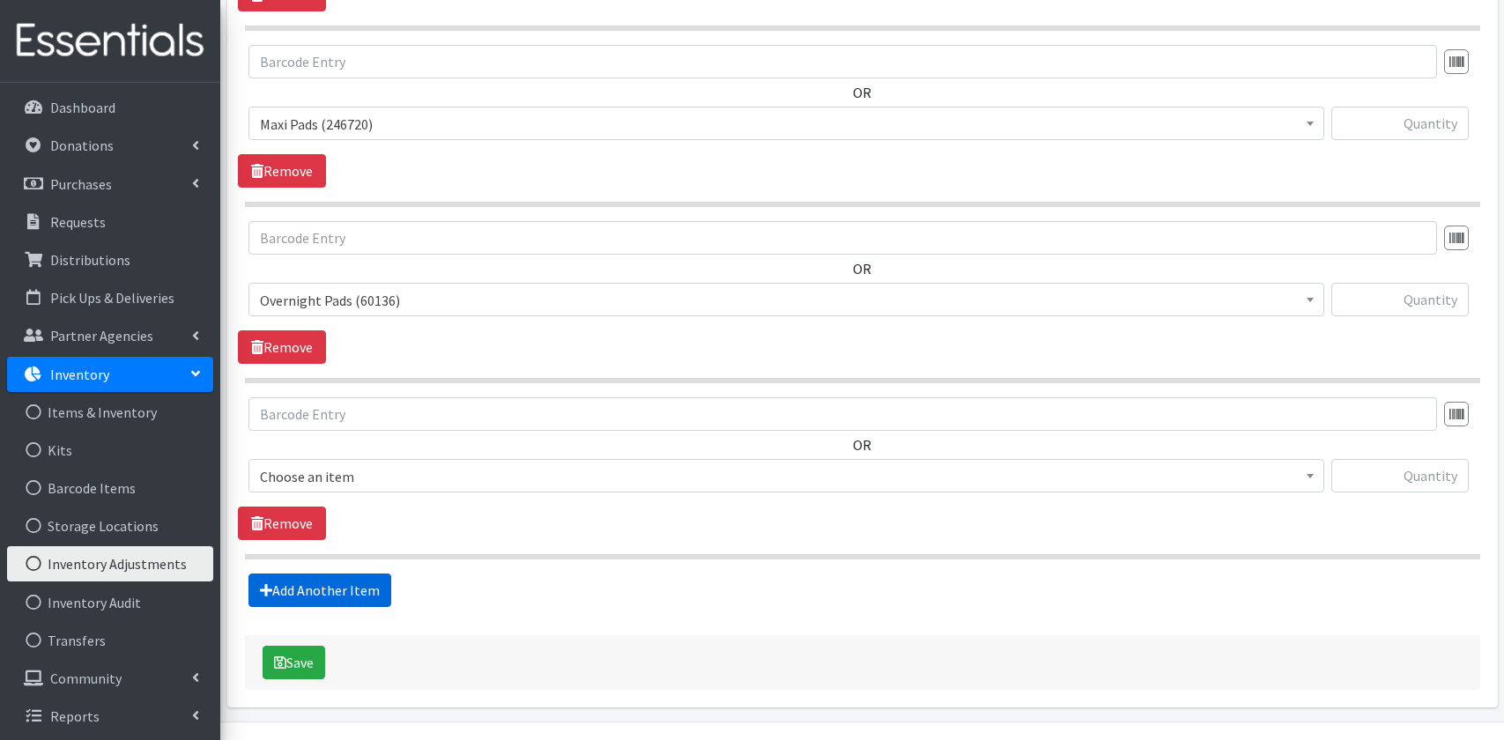
scroll to position [804, 0]
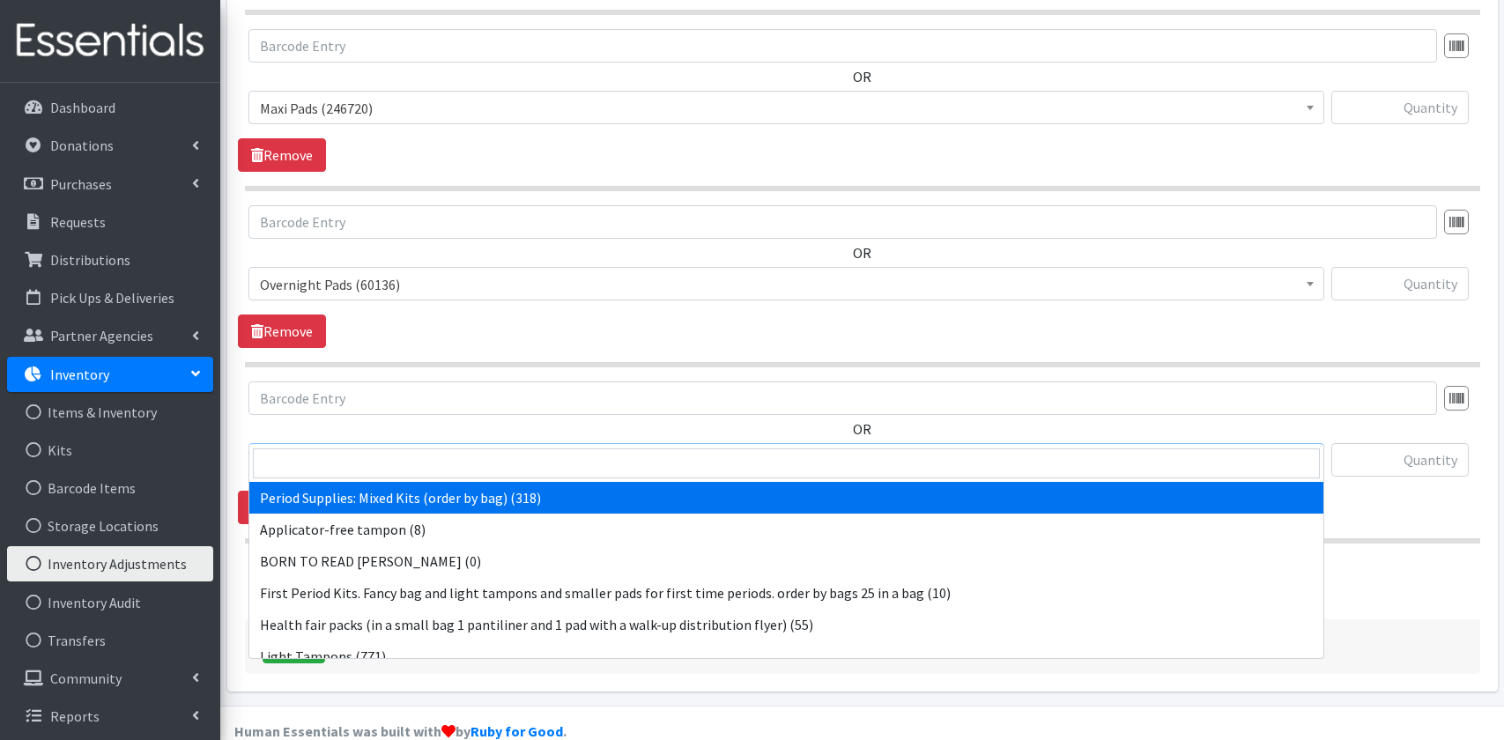
click at [384, 448] on span "Period Supplies: Mixed Kits (order by bag) (318)" at bounding box center [786, 460] width 1053 height 25
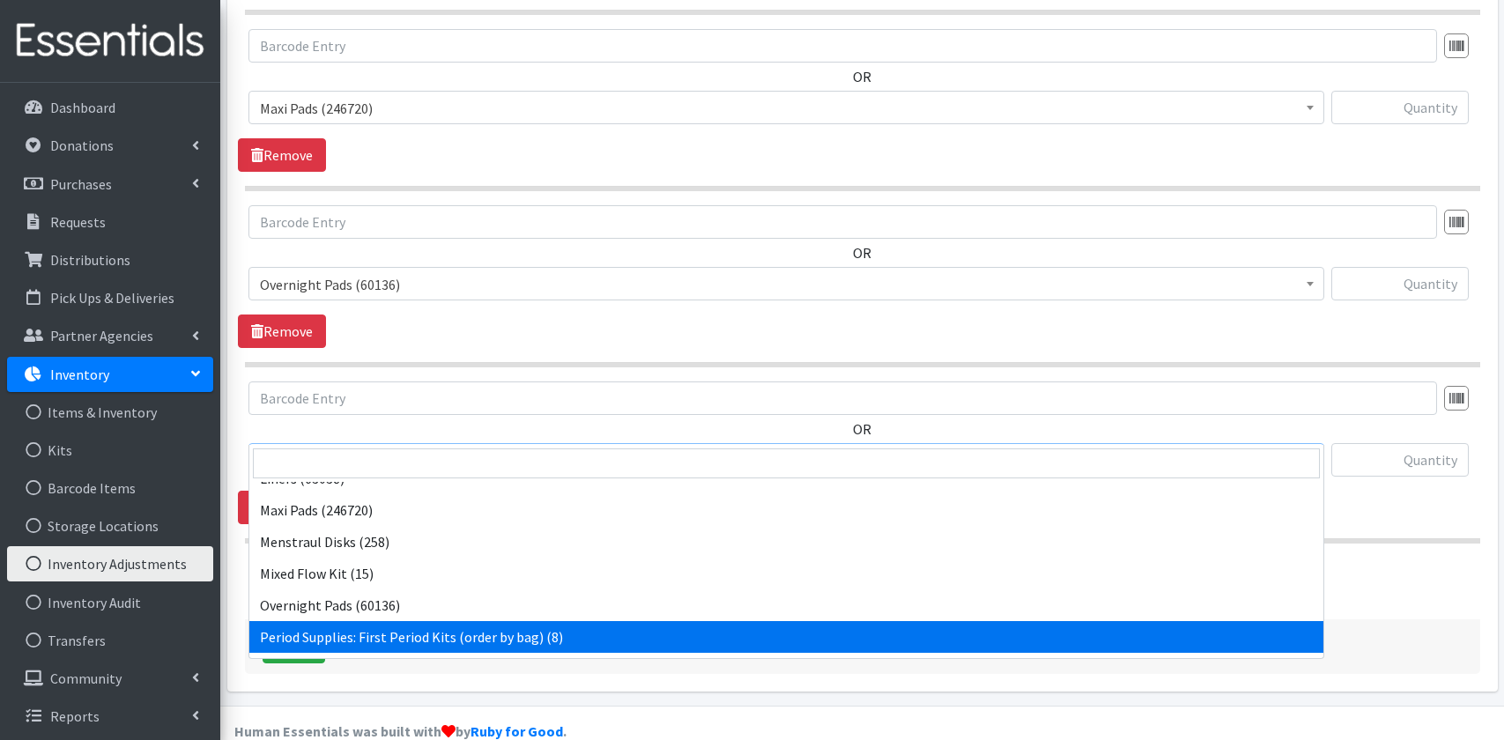
scroll to position [161, 0]
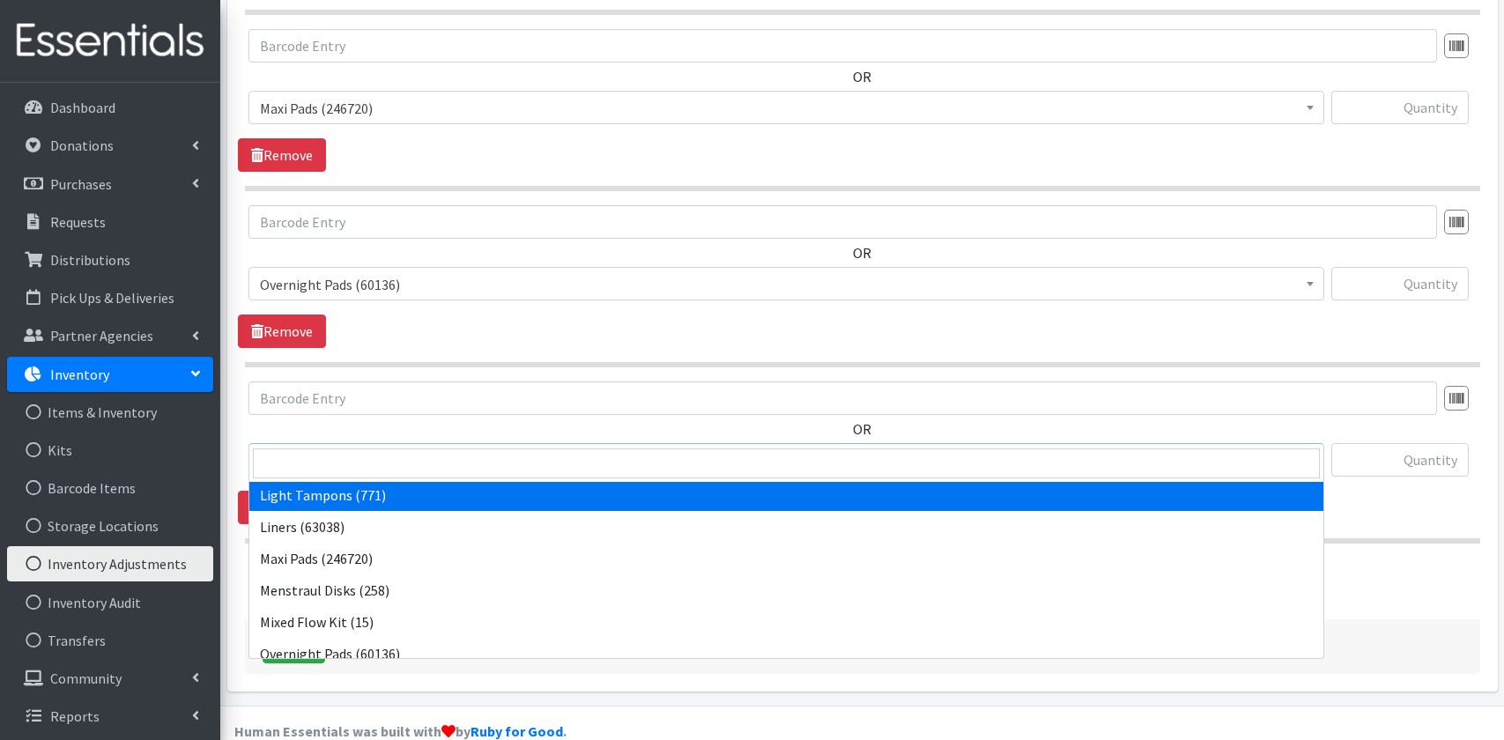
select select "15100"
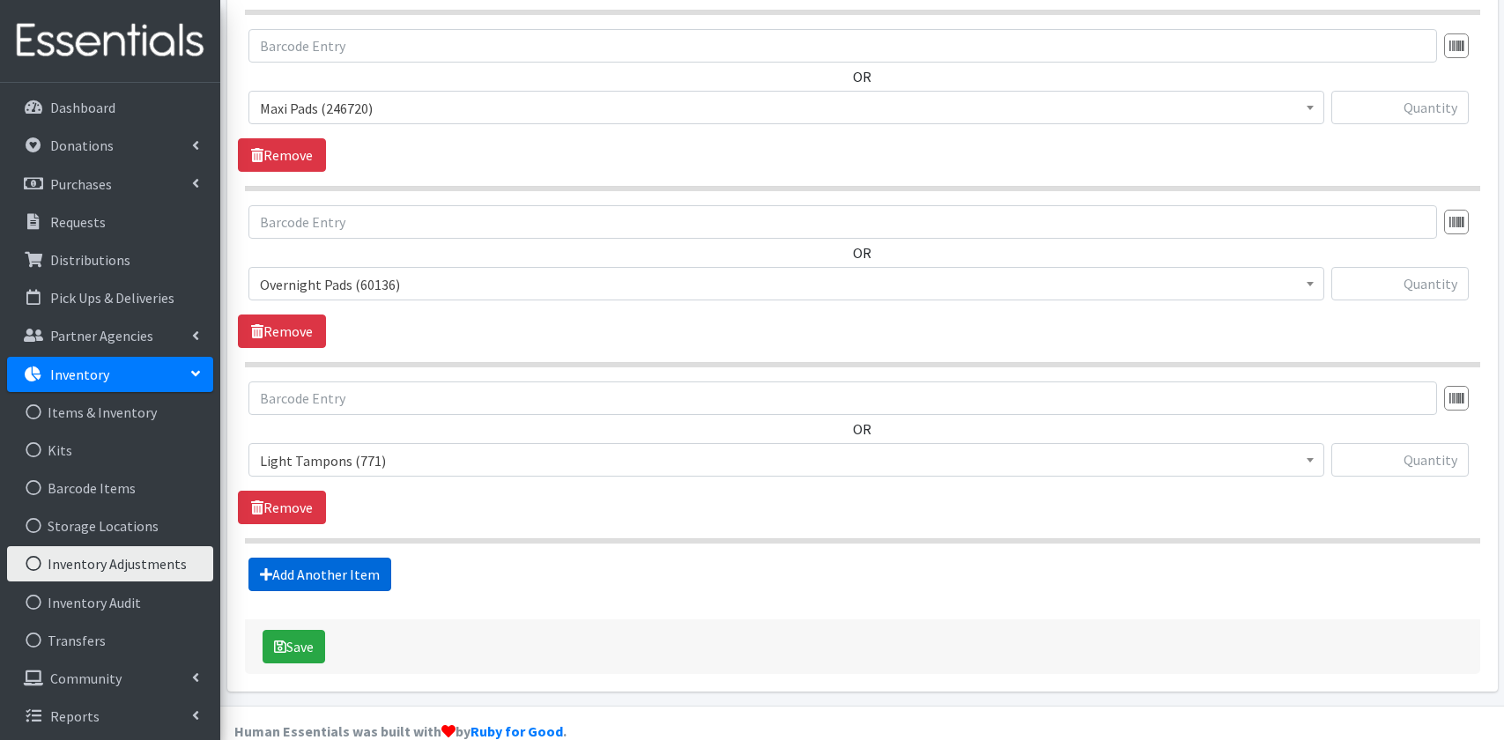
click at [343, 558] on link "Add Another Item" at bounding box center [319, 574] width 143 height 33
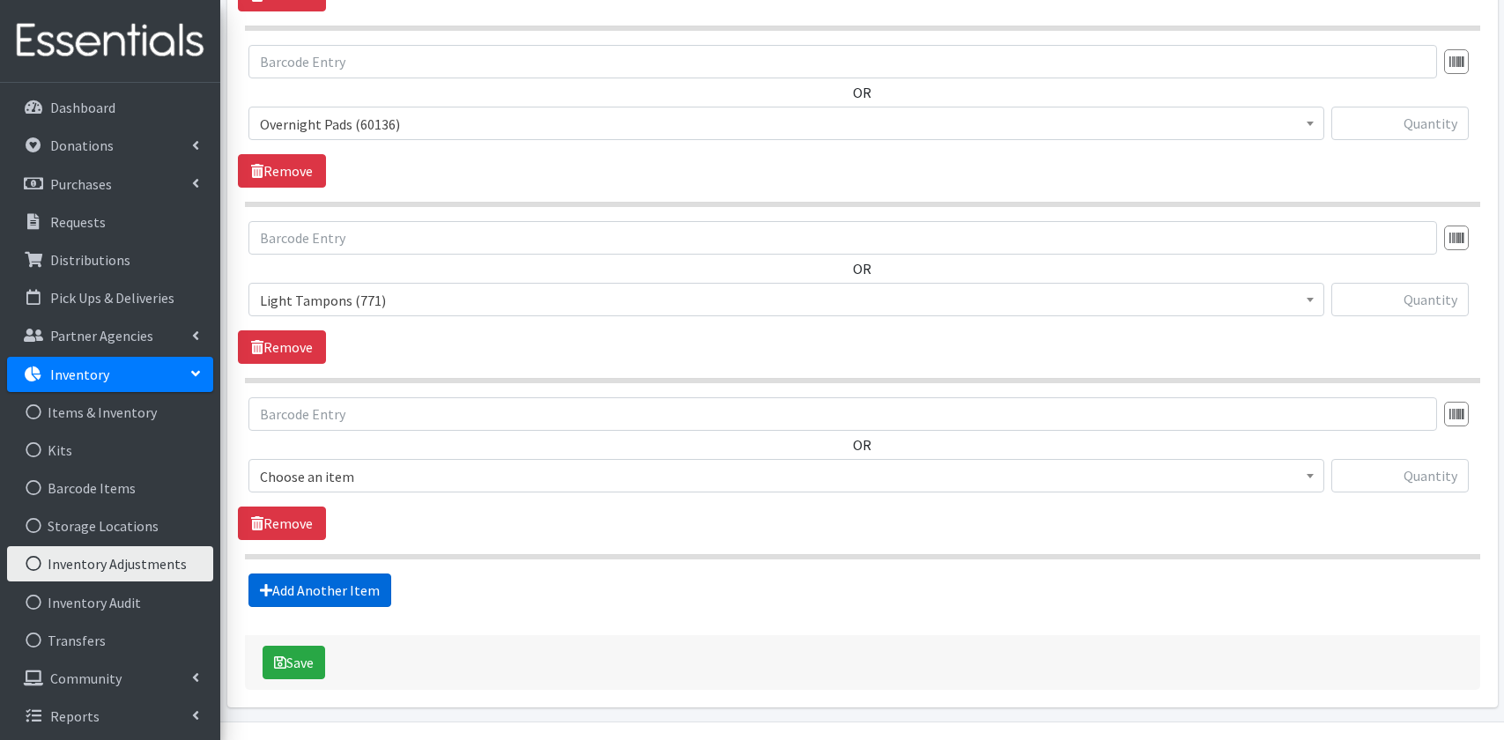
scroll to position [981, 0]
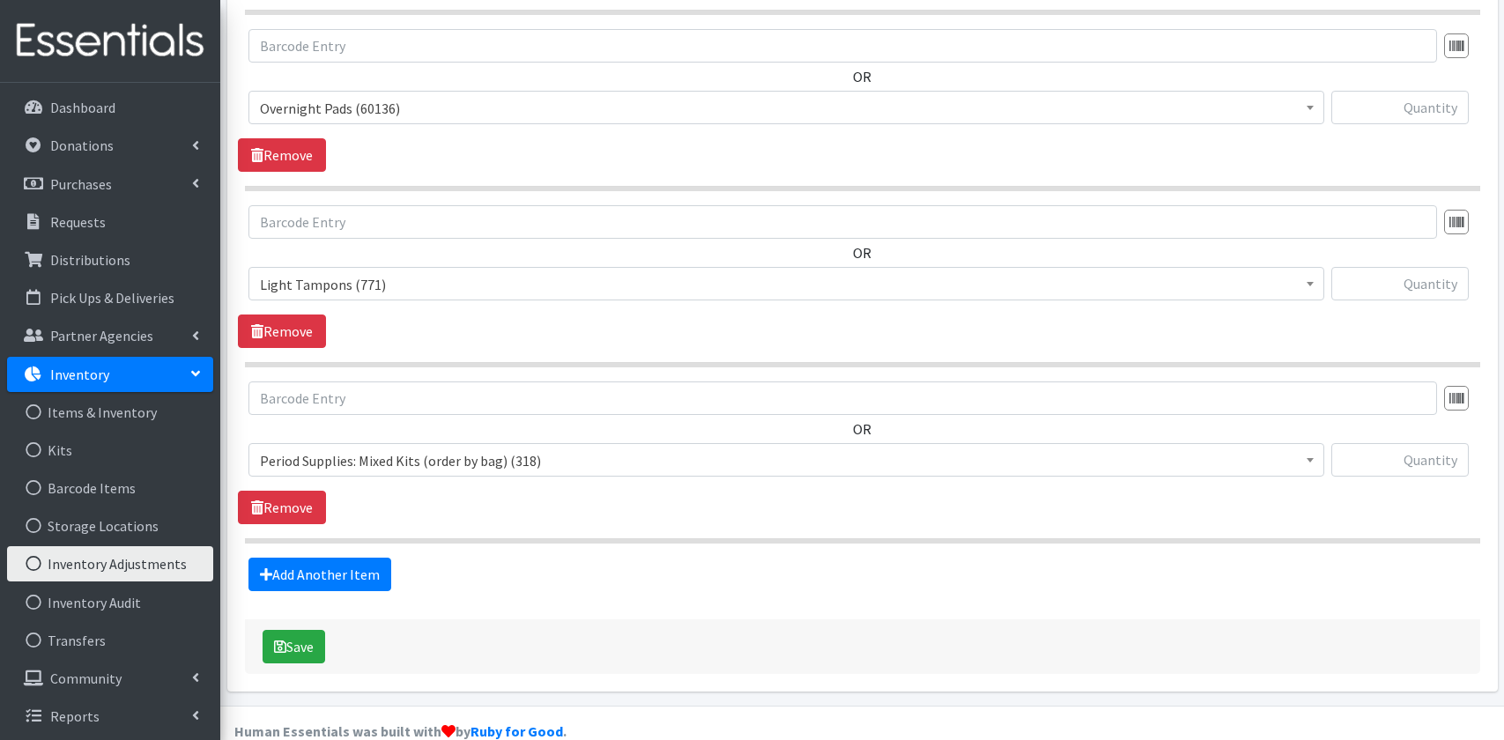
click at [398, 448] on span "Period Supplies: Mixed Kits (order by bag) (318)" at bounding box center [786, 460] width 1053 height 25
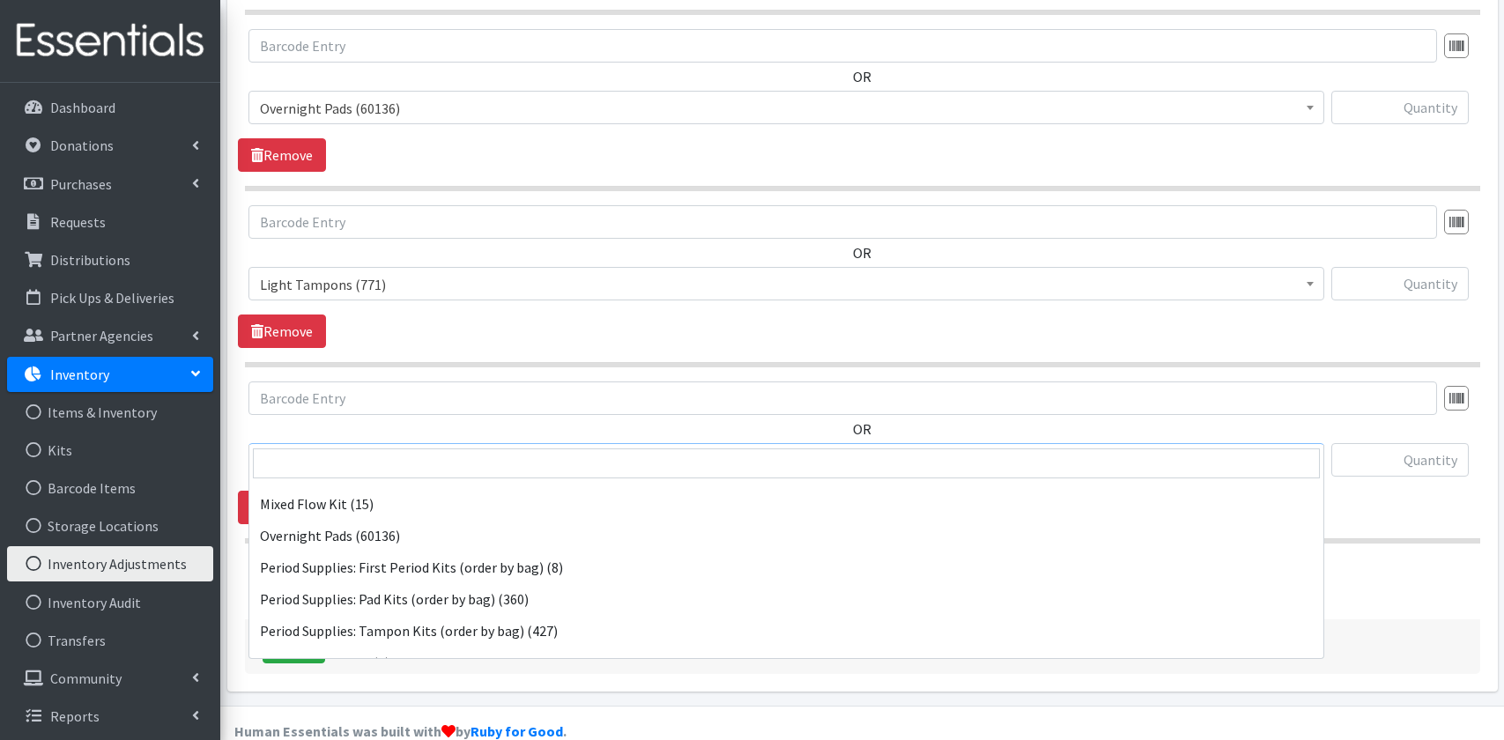
scroll to position [460, 0]
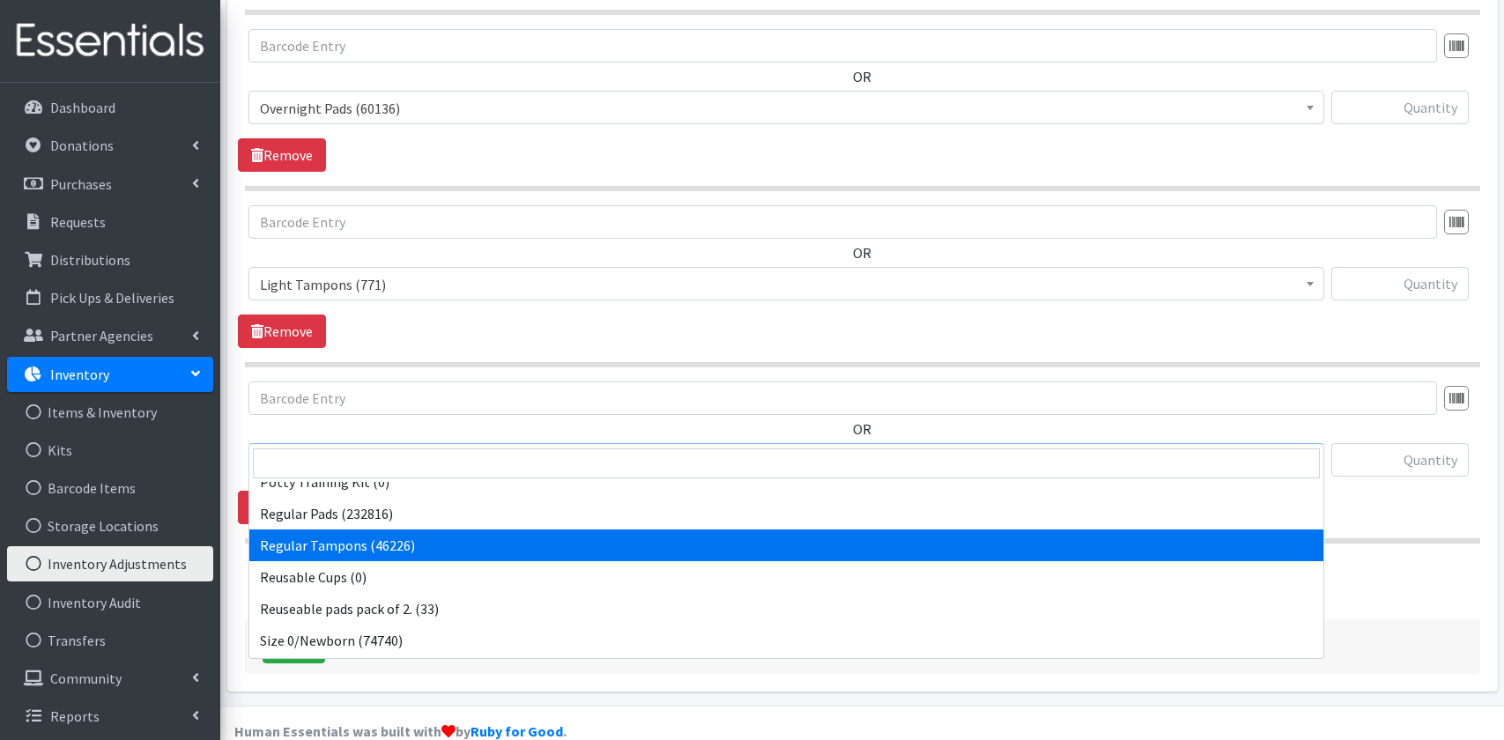
select select "15101"
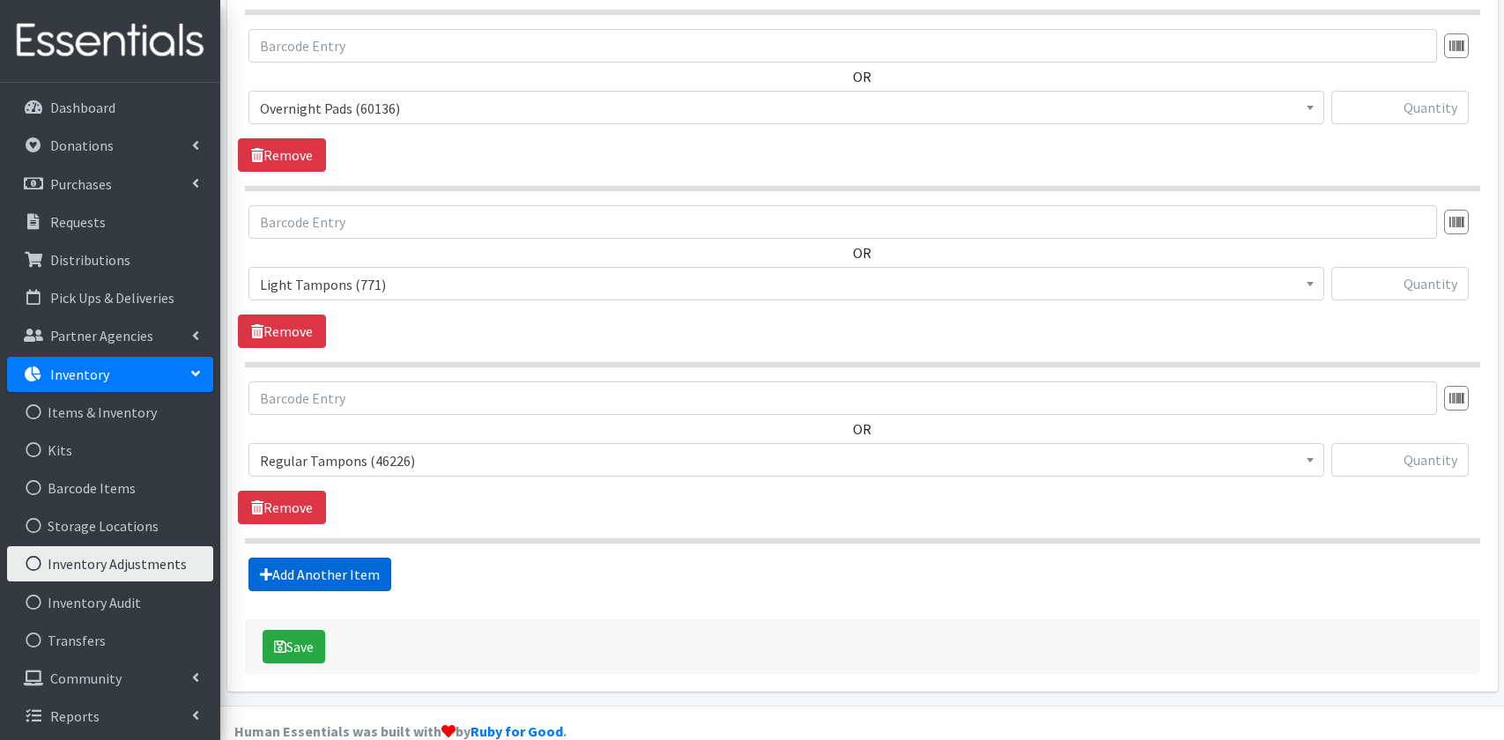
click at [360, 558] on link "Add Another Item" at bounding box center [319, 574] width 143 height 33
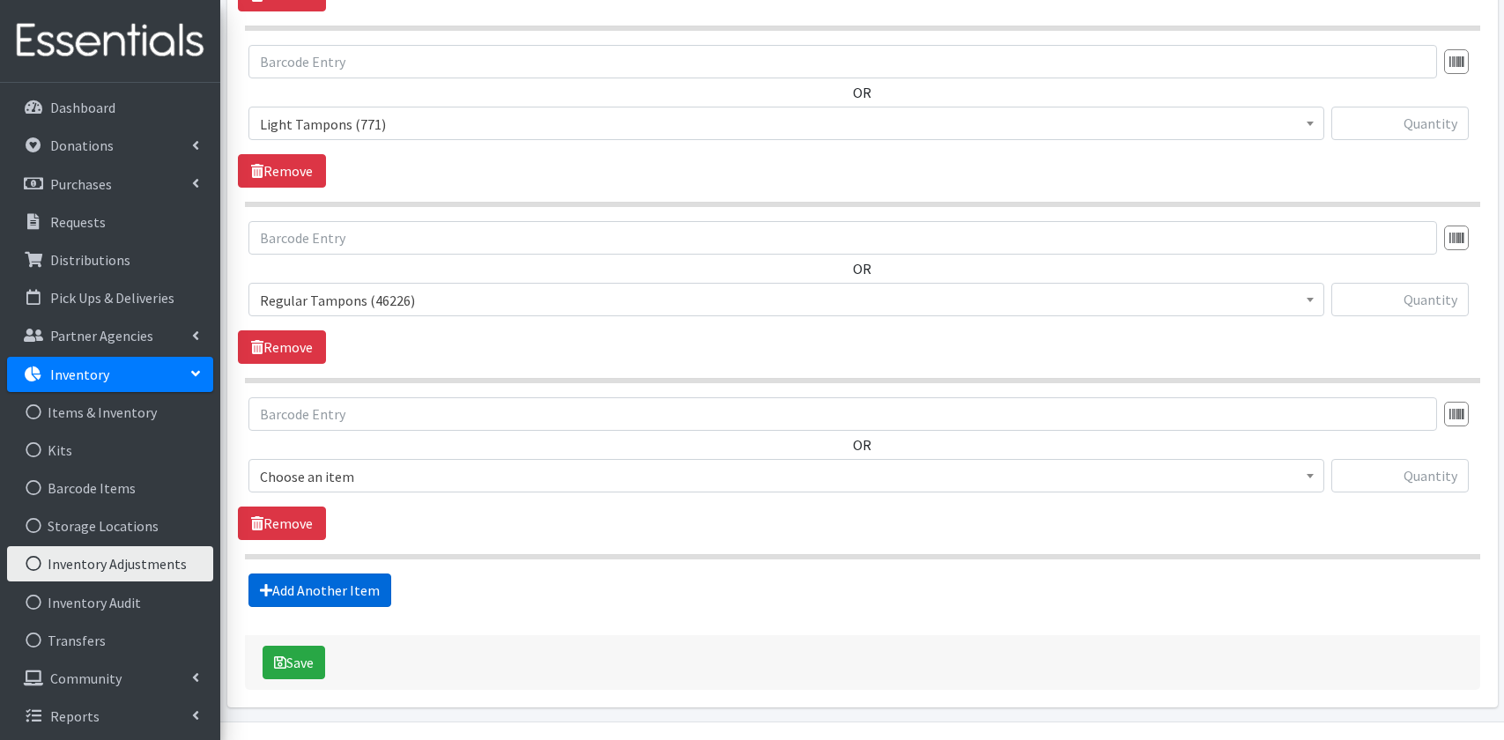
scroll to position [1157, 0]
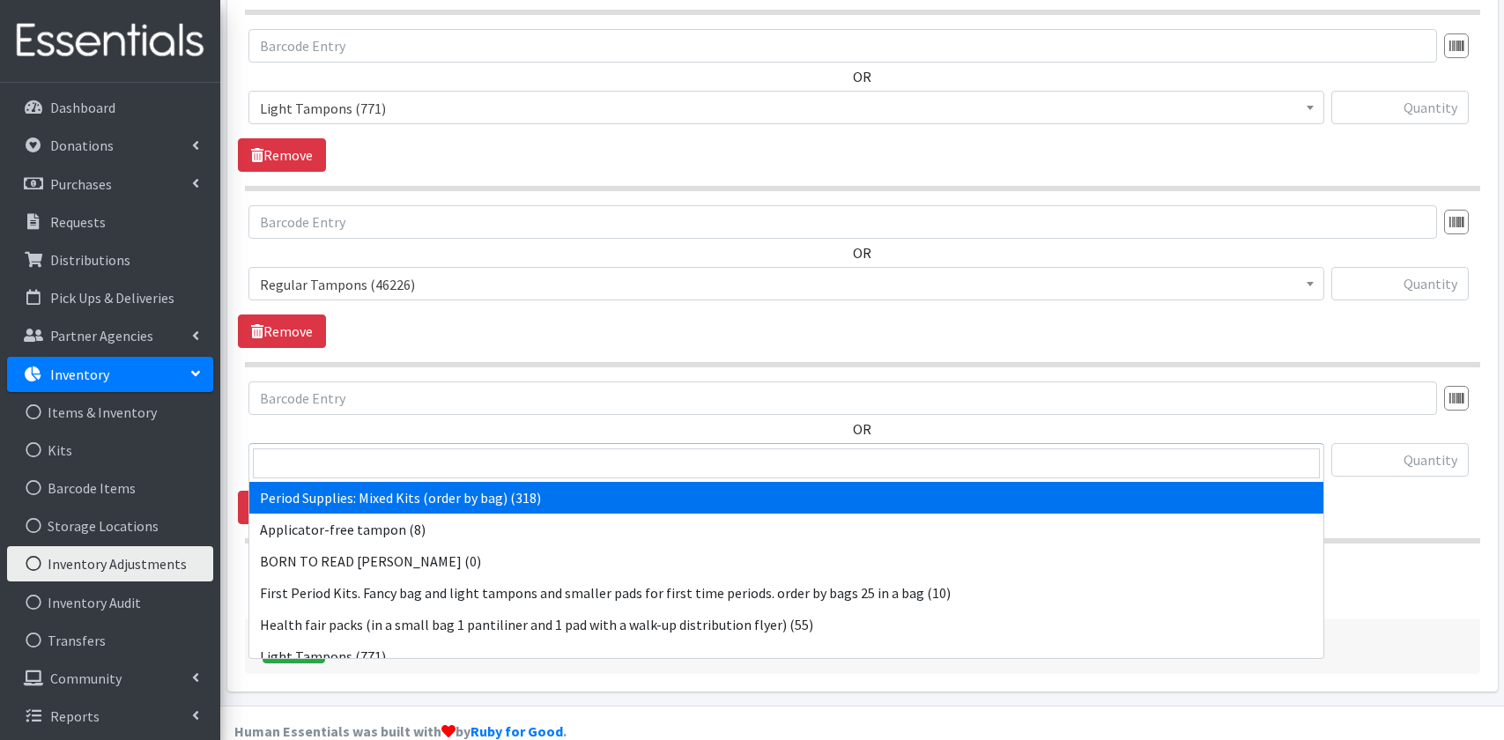
click at [463, 448] on span "Period Supplies: Mixed Kits (order by bag) (318)" at bounding box center [786, 460] width 1053 height 25
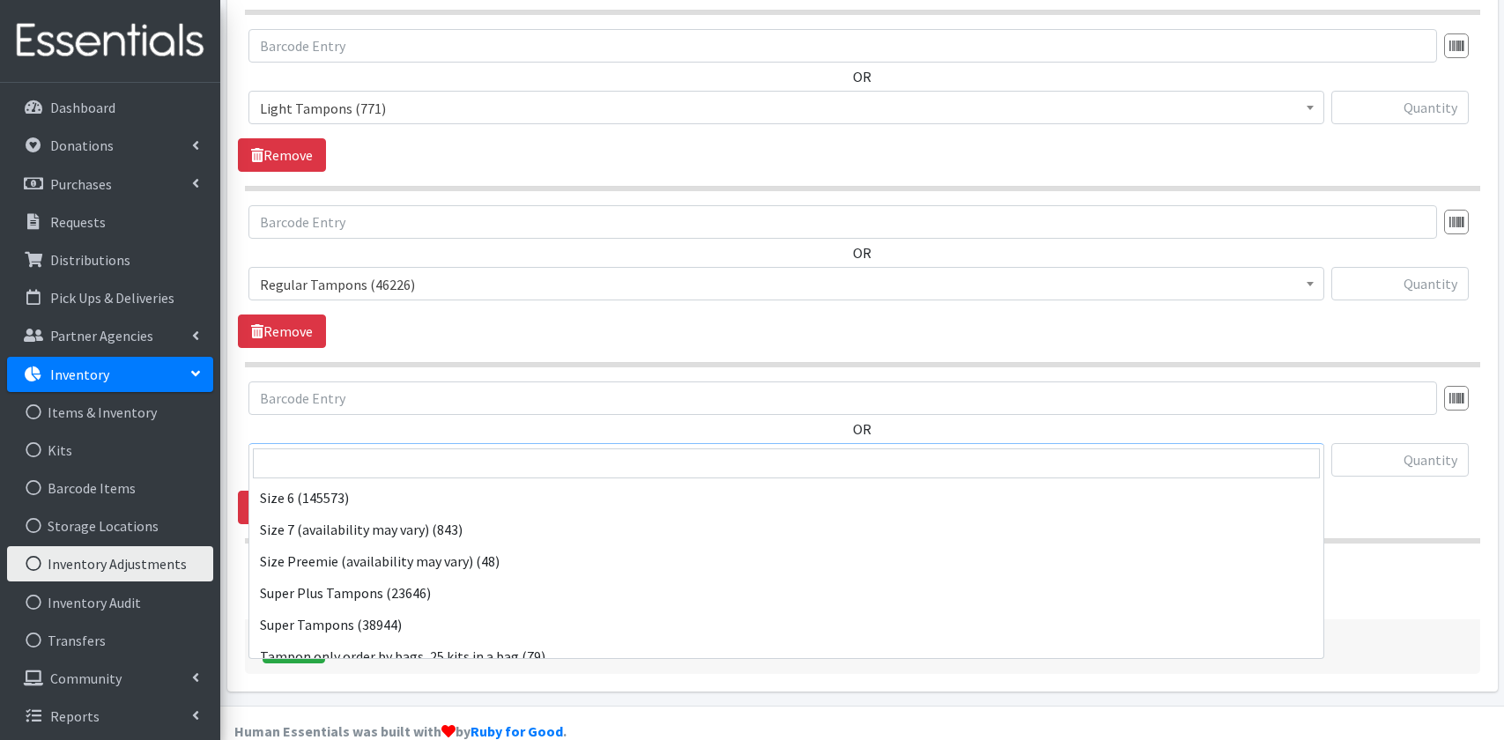
scroll to position [804, 0]
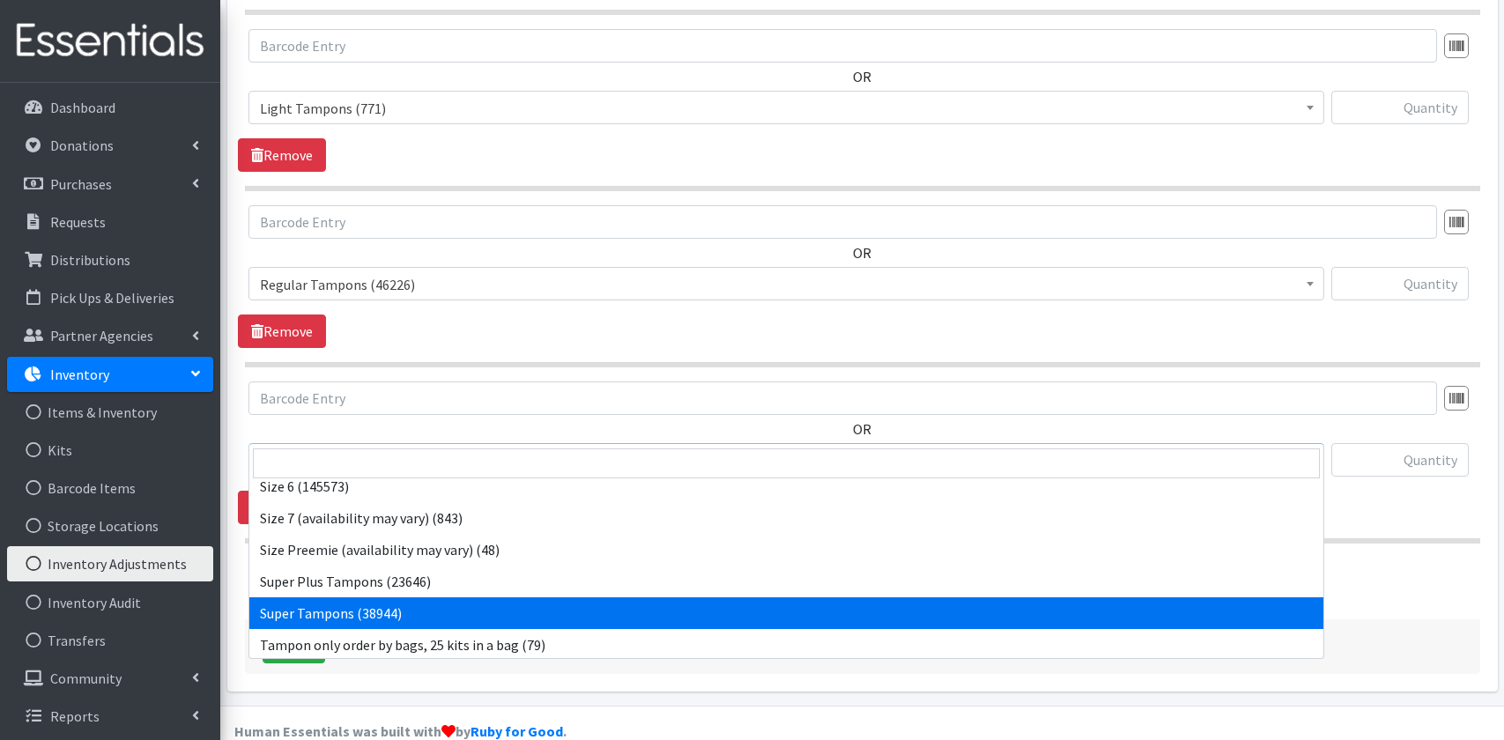
select select "15102"
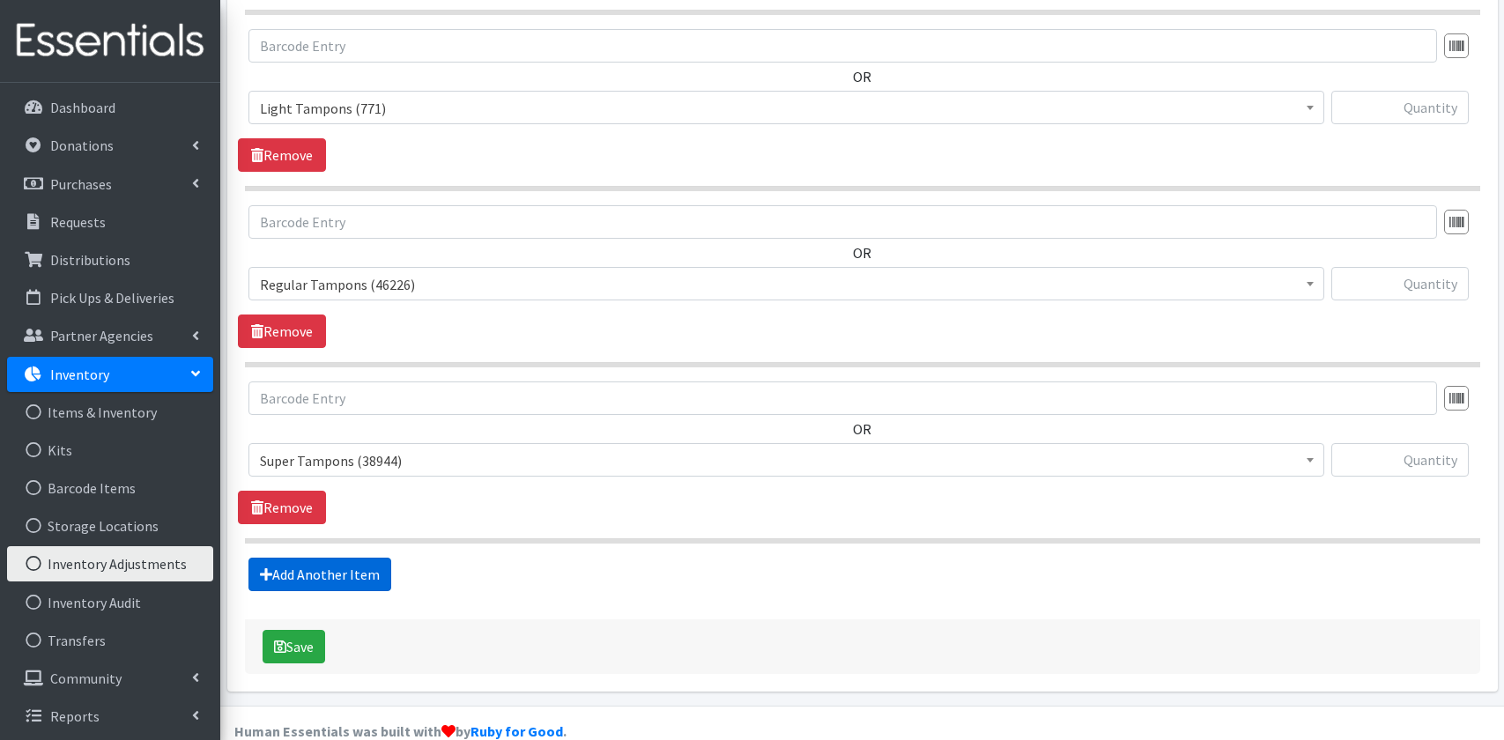
click at [363, 558] on link "Add Another Item" at bounding box center [319, 574] width 143 height 33
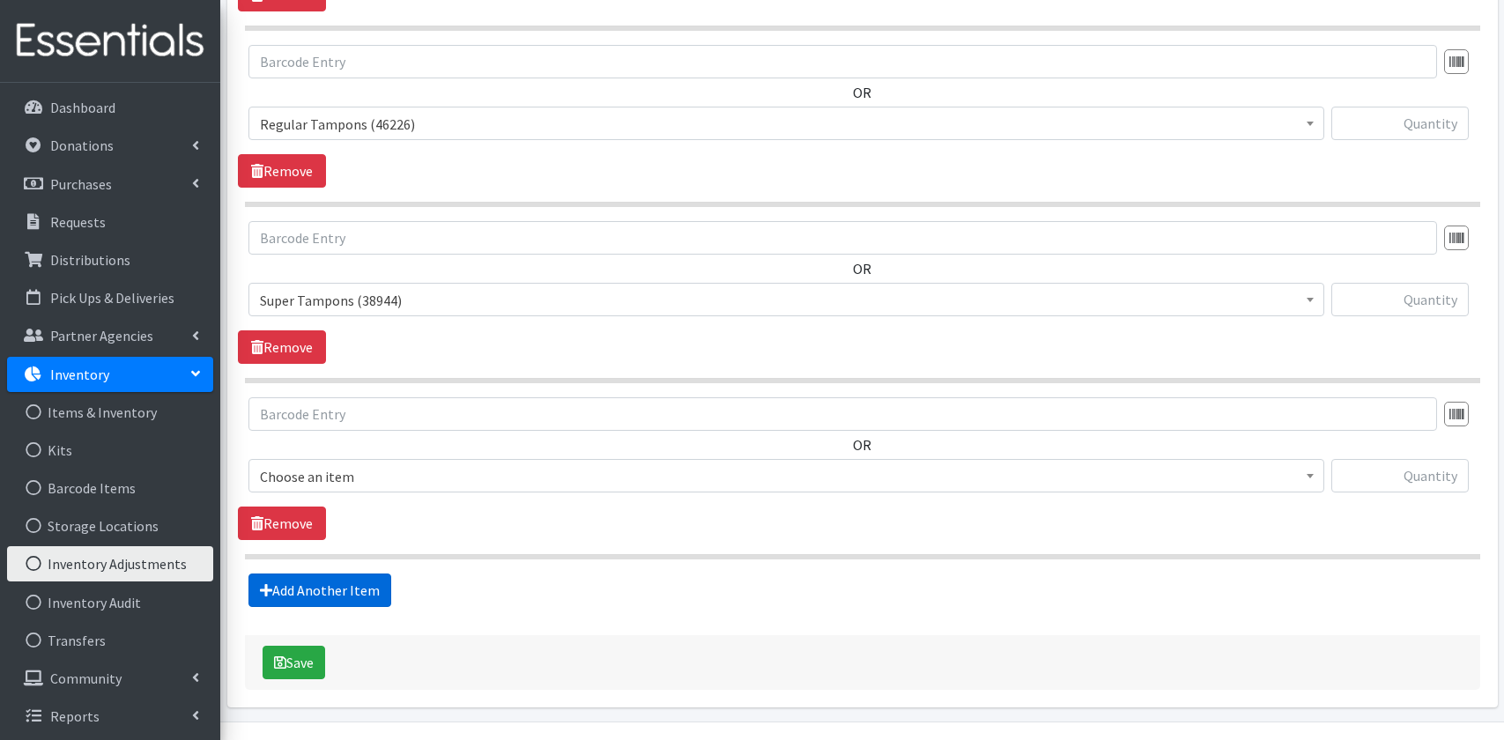
scroll to position [1333, 0]
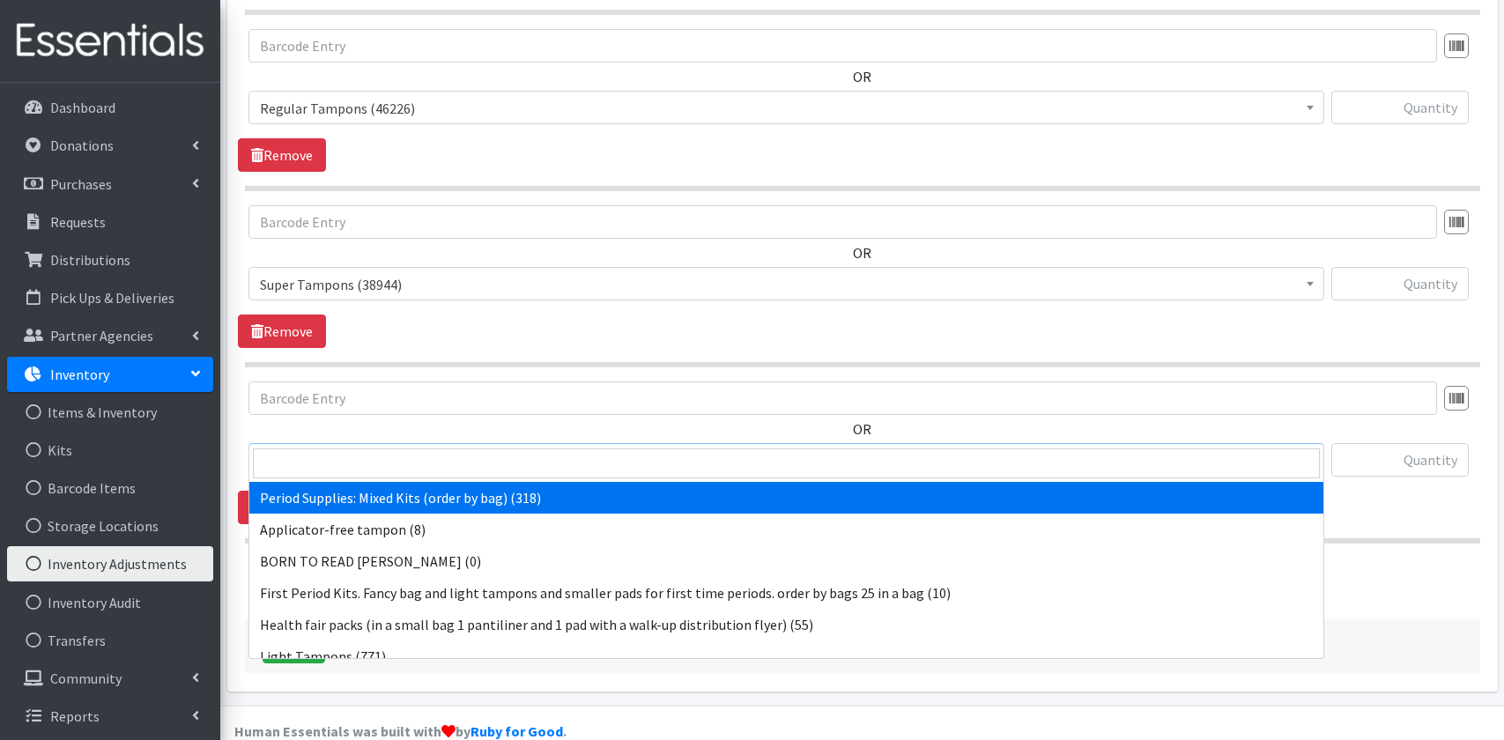
click at [432, 448] on span "Period Supplies: Mixed Kits (order by bag) (318)" at bounding box center [786, 460] width 1053 height 25
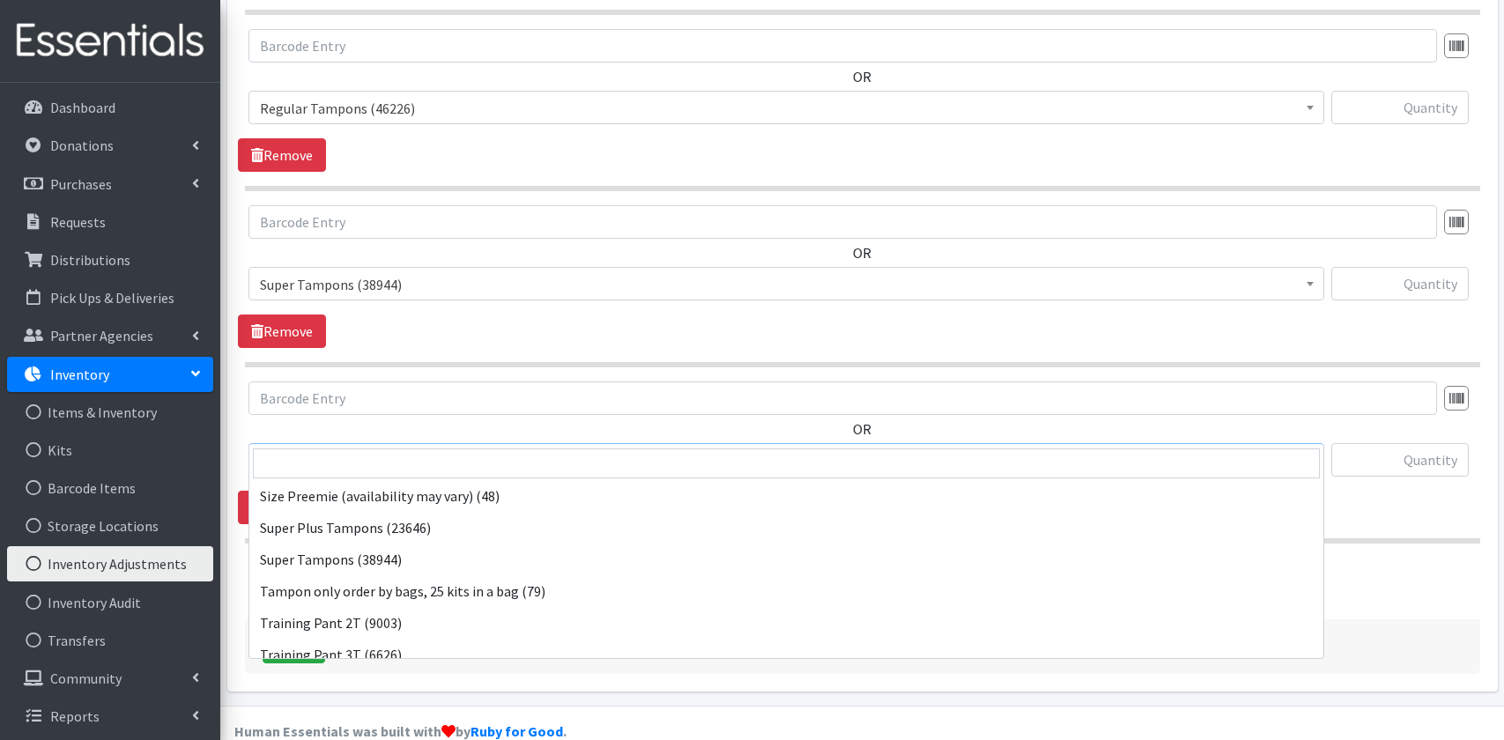
scroll to position [869, 0]
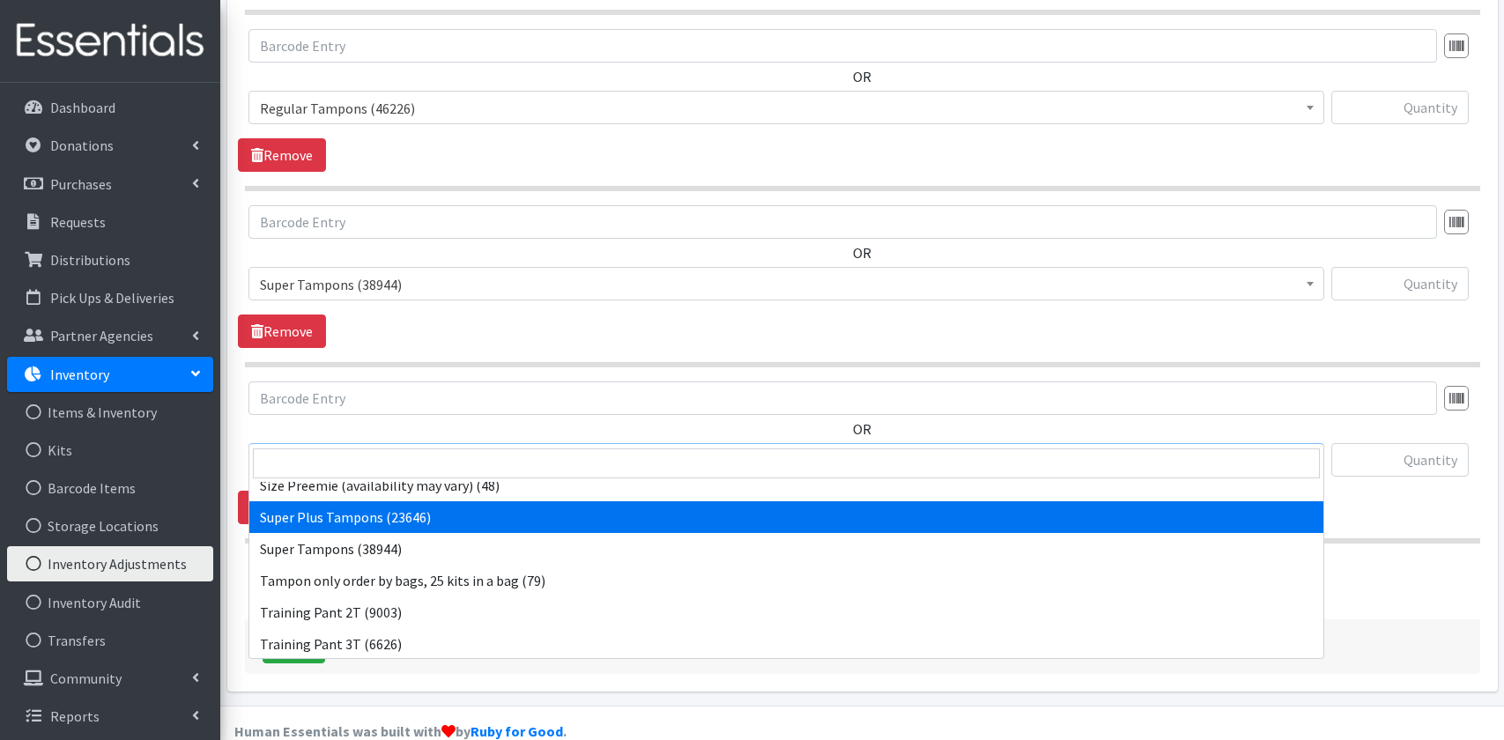
select select "15103"
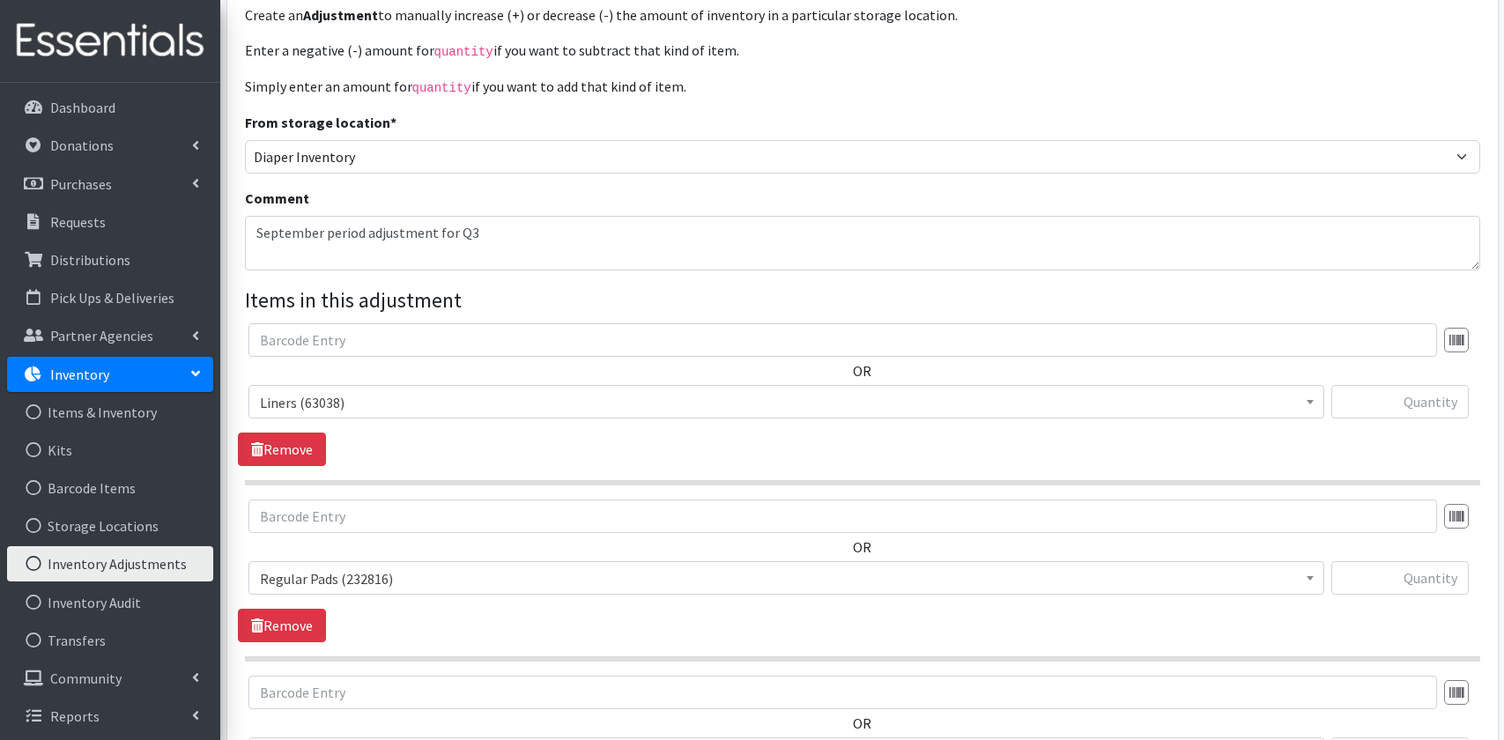
scroll to position [222, 0]
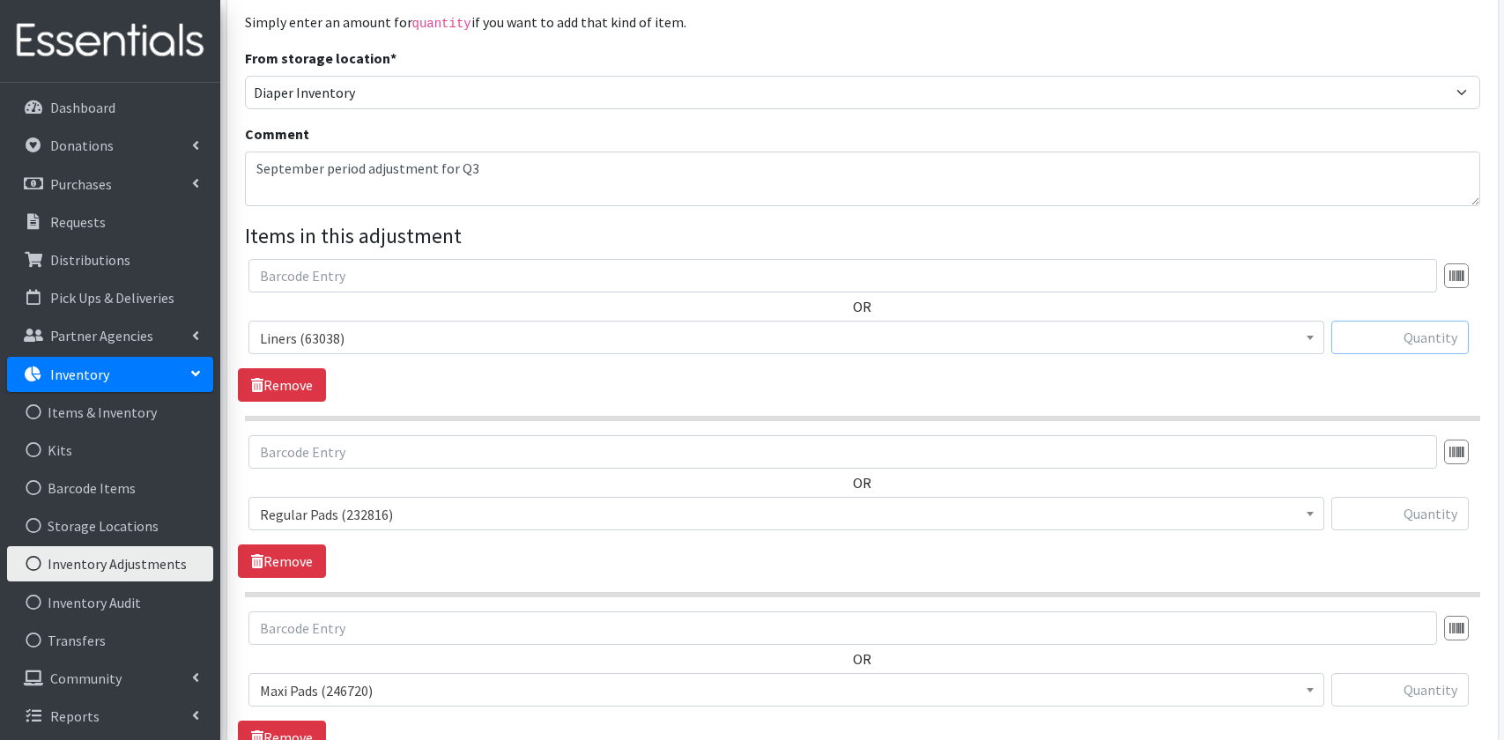
click at [1424, 321] on input "text" at bounding box center [1399, 337] width 137 height 33
type input "4417"
click at [1424, 497] on input "text" at bounding box center [1399, 513] width 137 height 33
type input "-2268"
click at [1417, 673] on input "text" at bounding box center [1399, 689] width 137 height 33
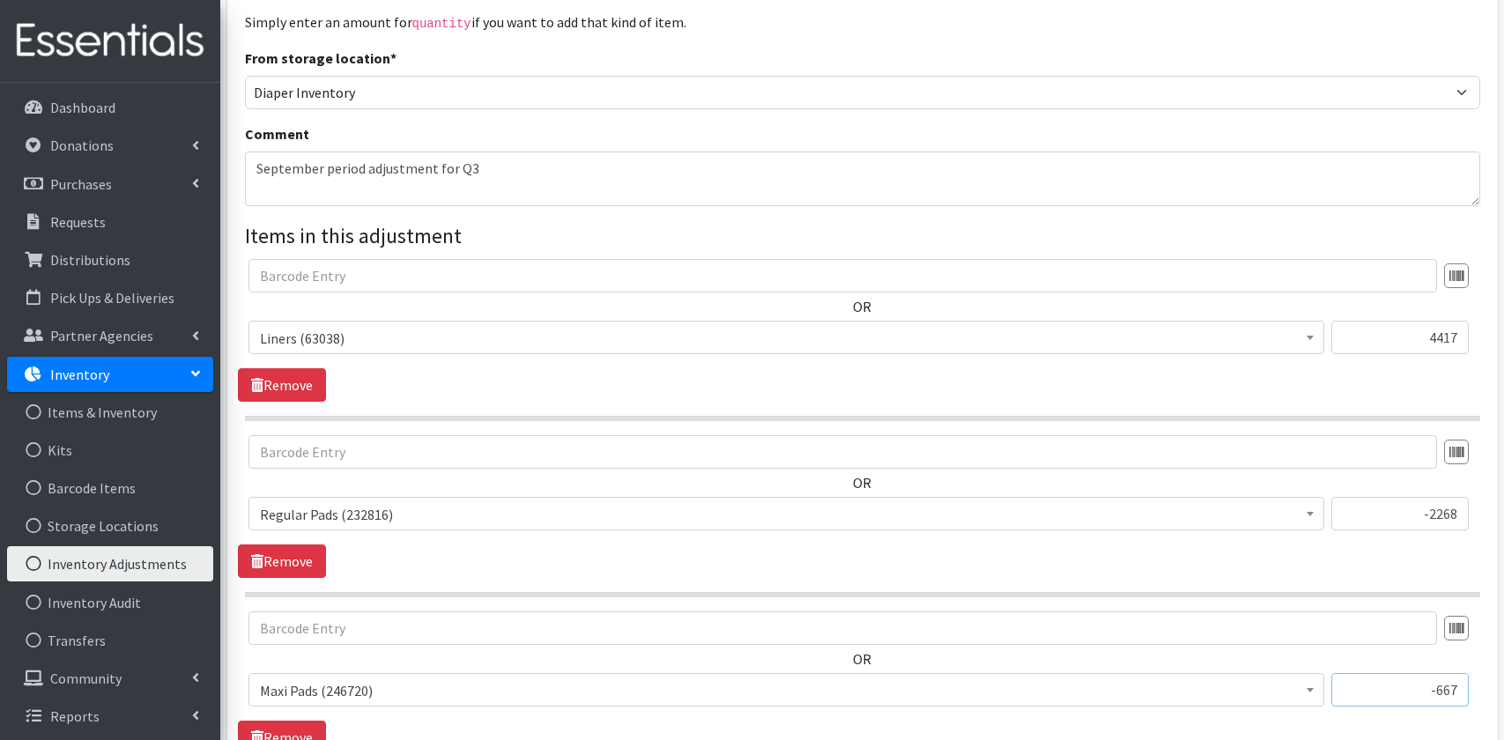
scroll to position [233, 0]
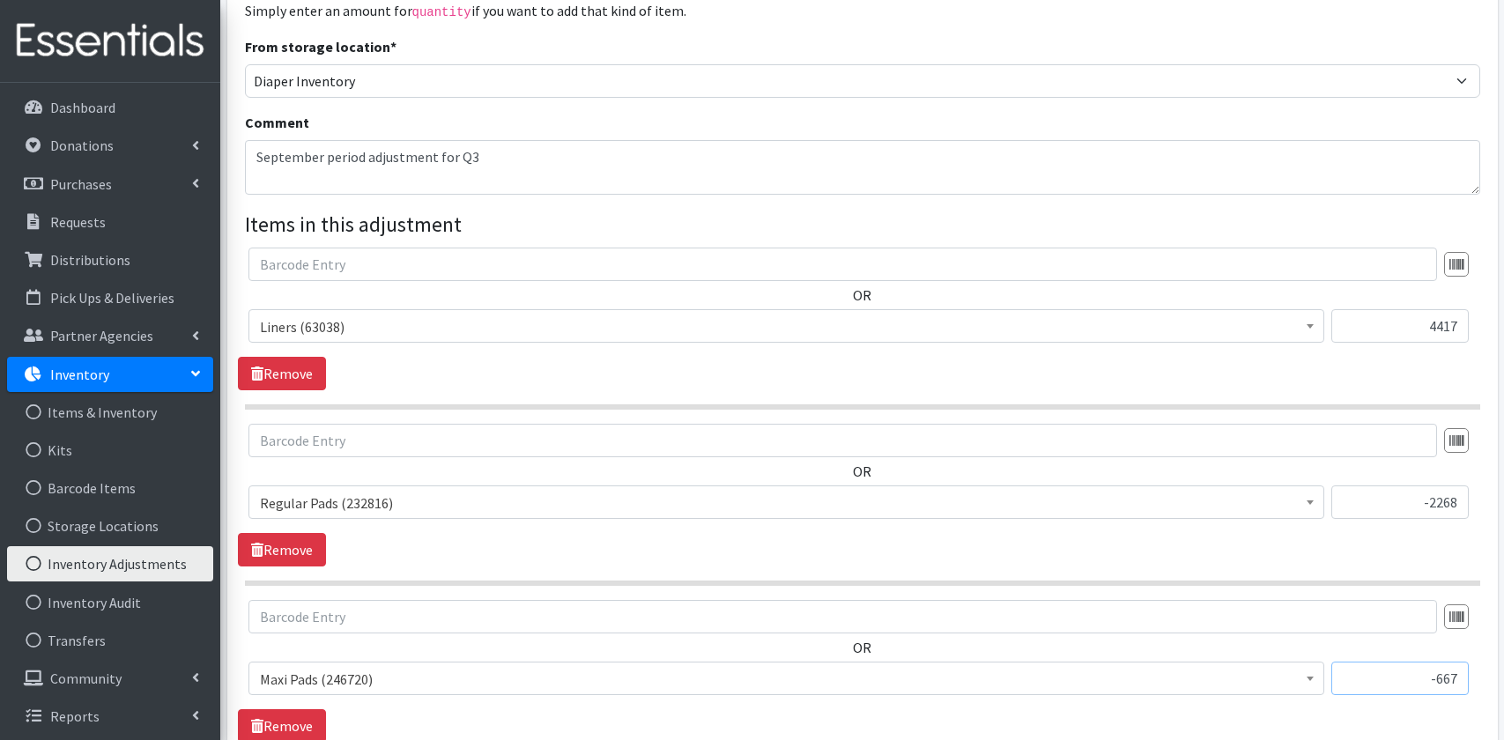
click at [1436, 662] on input "-667" at bounding box center [1399, 678] width 137 height 33
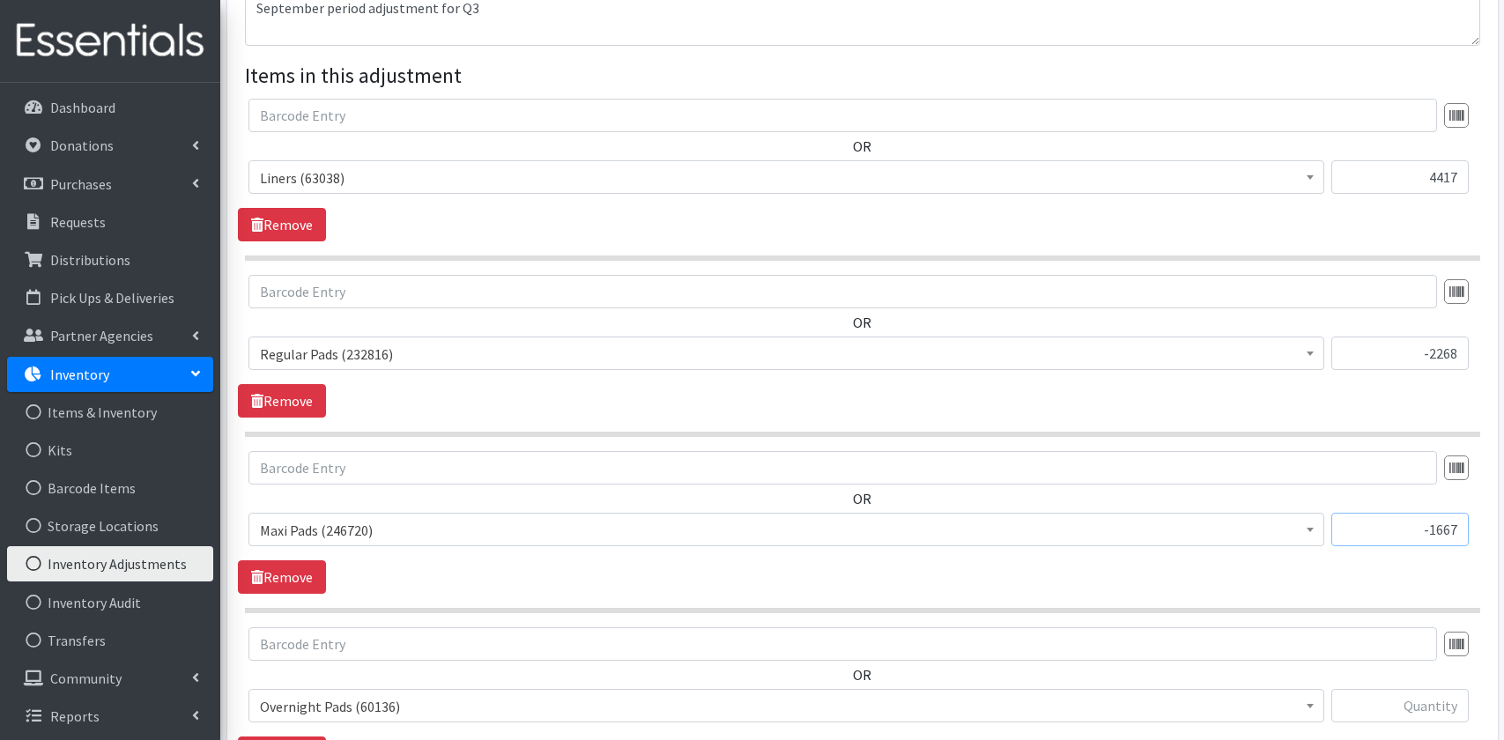
scroll to position [436, 0]
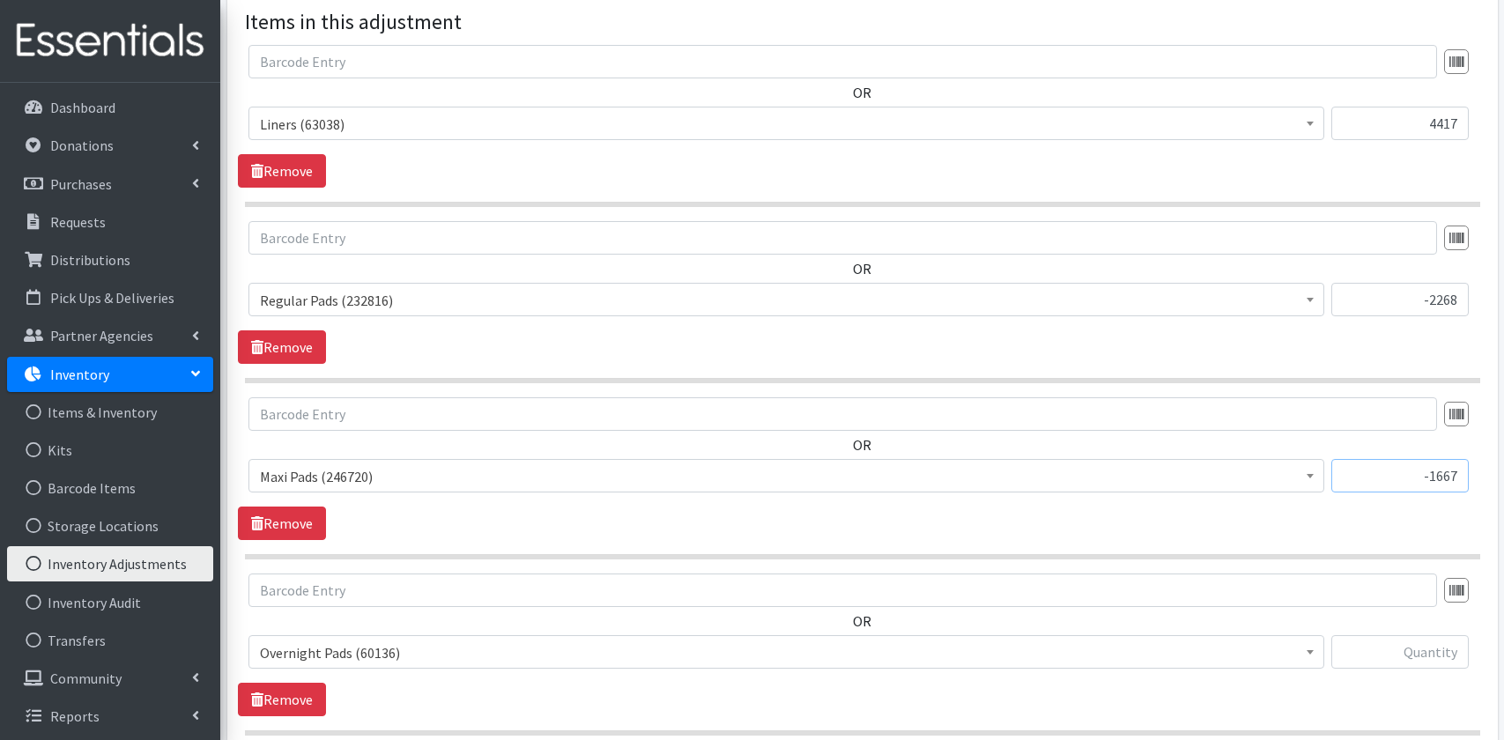
type input "-1667"
click at [1431, 635] on input "text" at bounding box center [1399, 651] width 137 height 33
type input "6944"
click at [1322, 662] on div "OR Period Supplies: Mixed Kits (order by bag) (318) Applicator-free tampon (8) …" at bounding box center [862, 645] width 1248 height 143
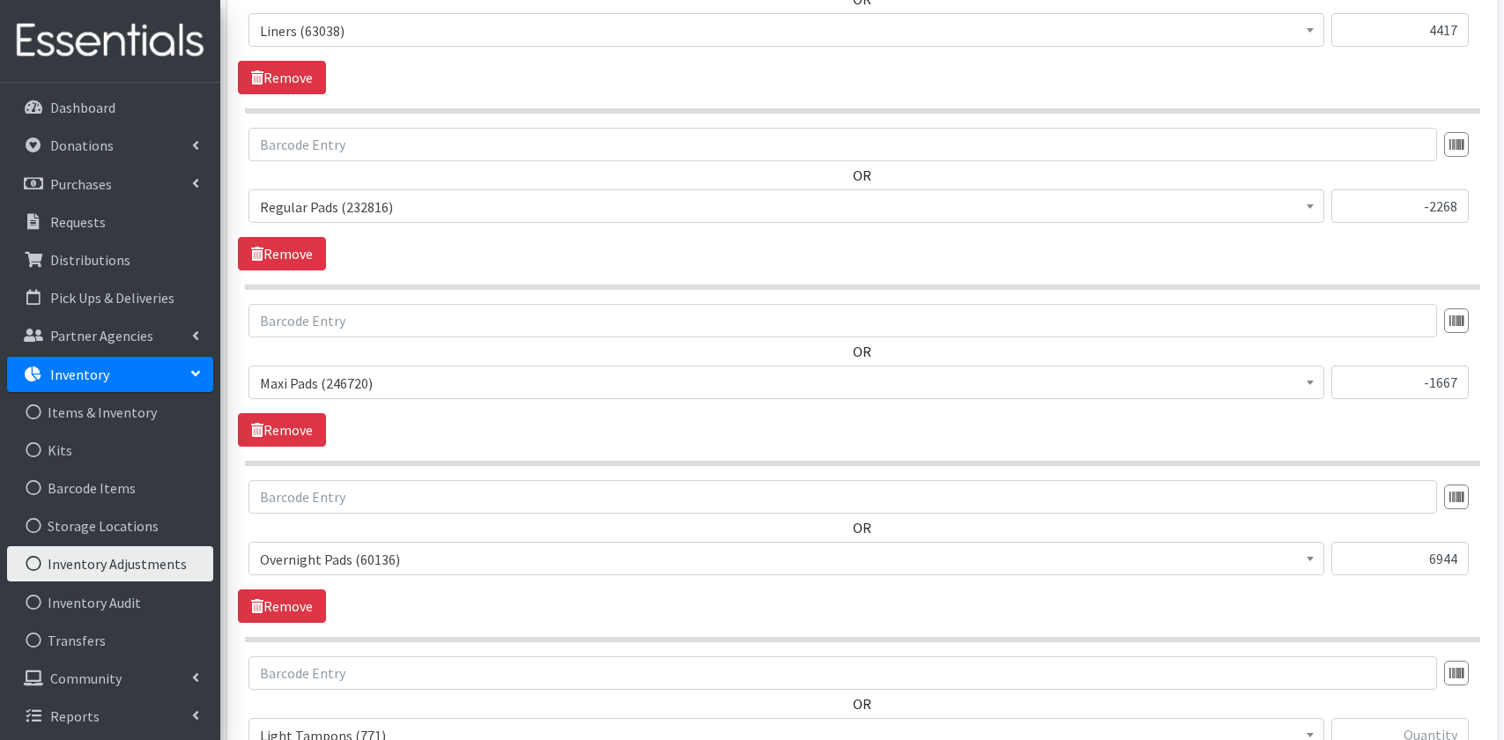
scroll to position [710, 0]
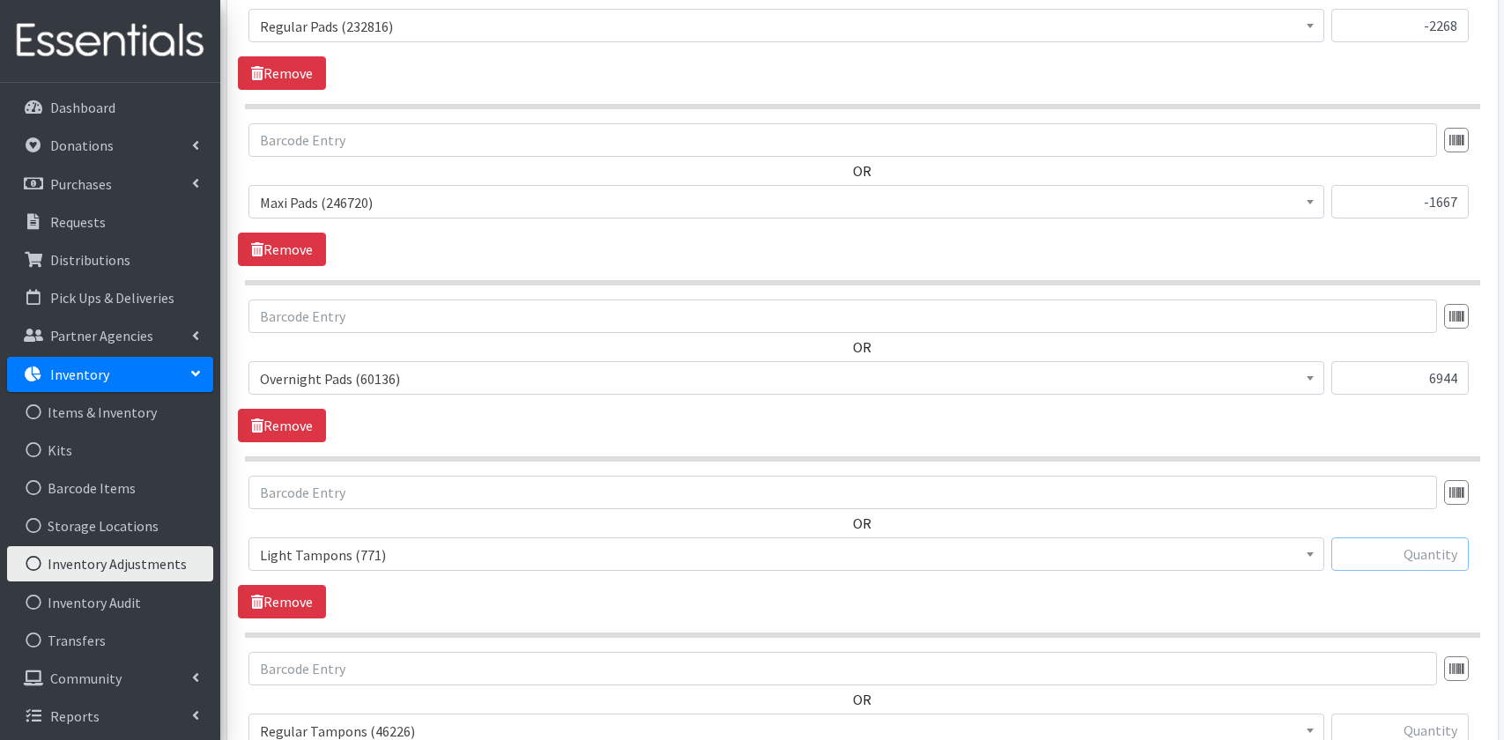
click at [1422, 537] on input "text" at bounding box center [1399, 553] width 137 height 33
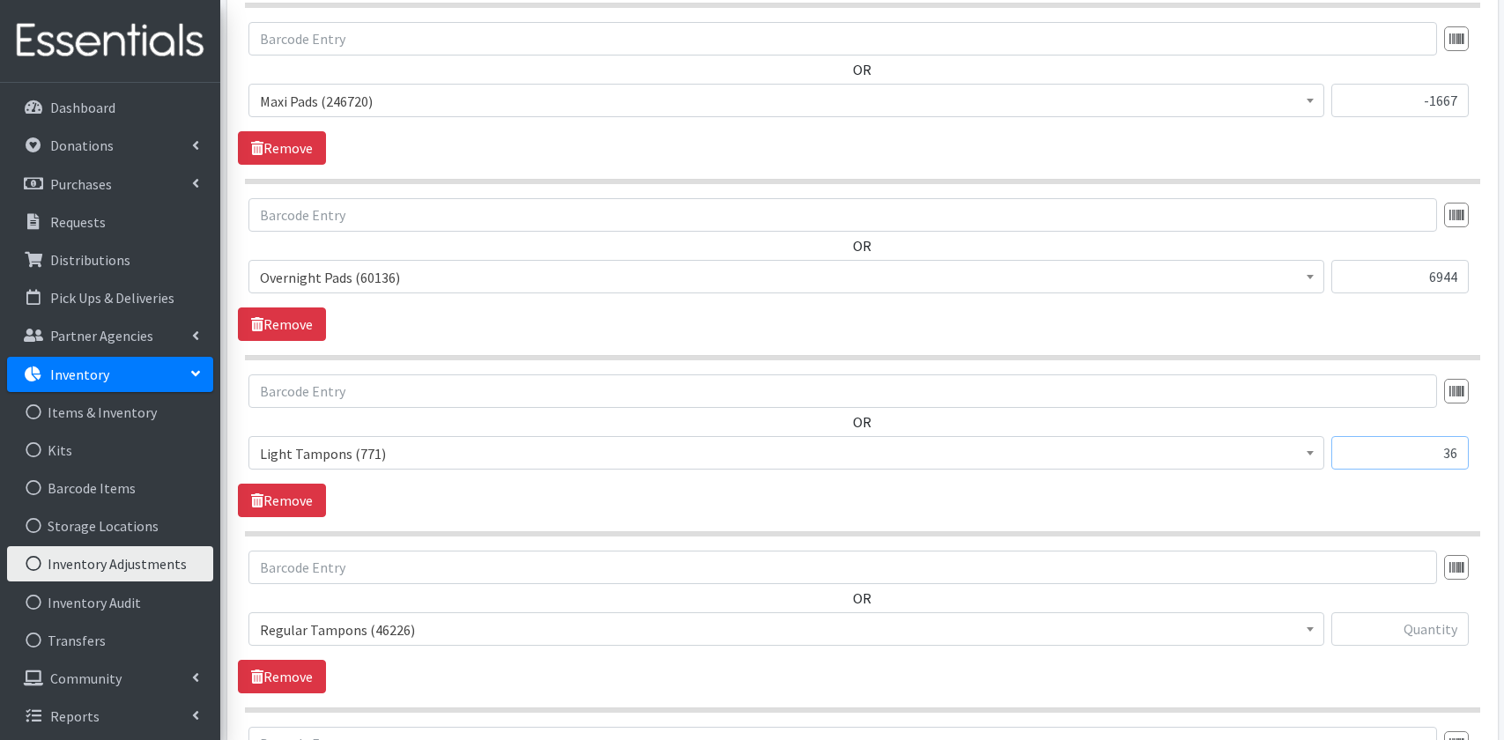
scroll to position [851, 0]
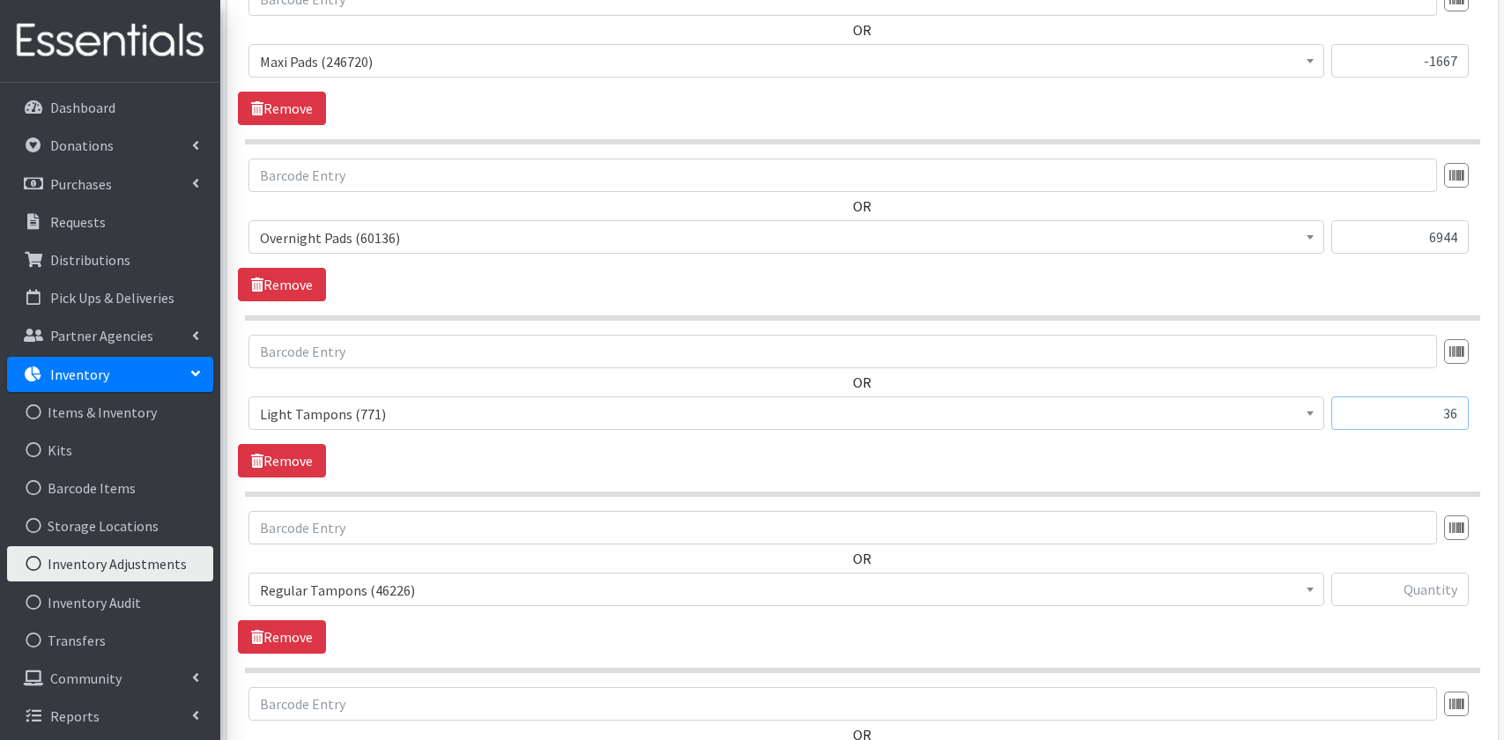
type input "36"
click at [1435, 573] on input "text" at bounding box center [1399, 589] width 137 height 33
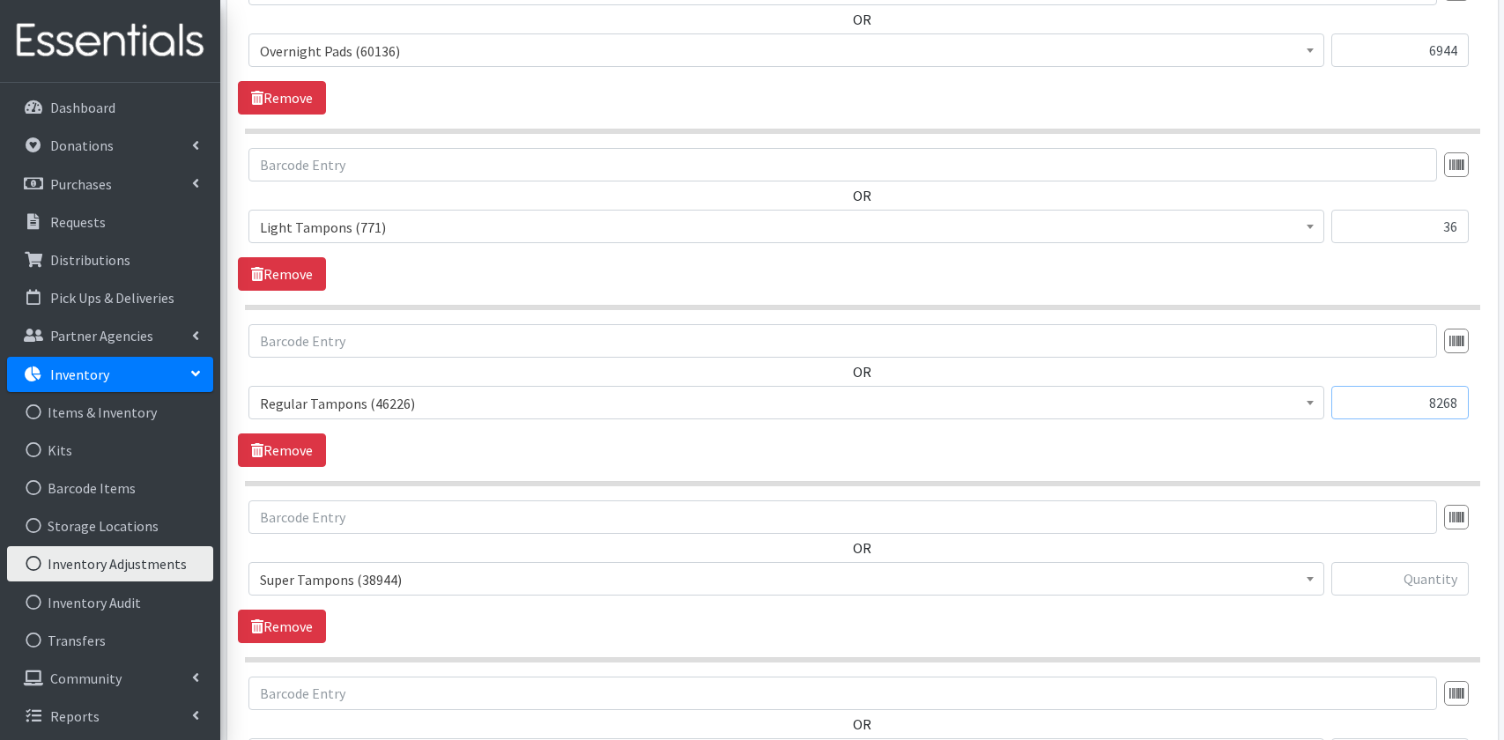
type input "8268"
click at [1412, 562] on input "text" at bounding box center [1399, 578] width 137 height 33
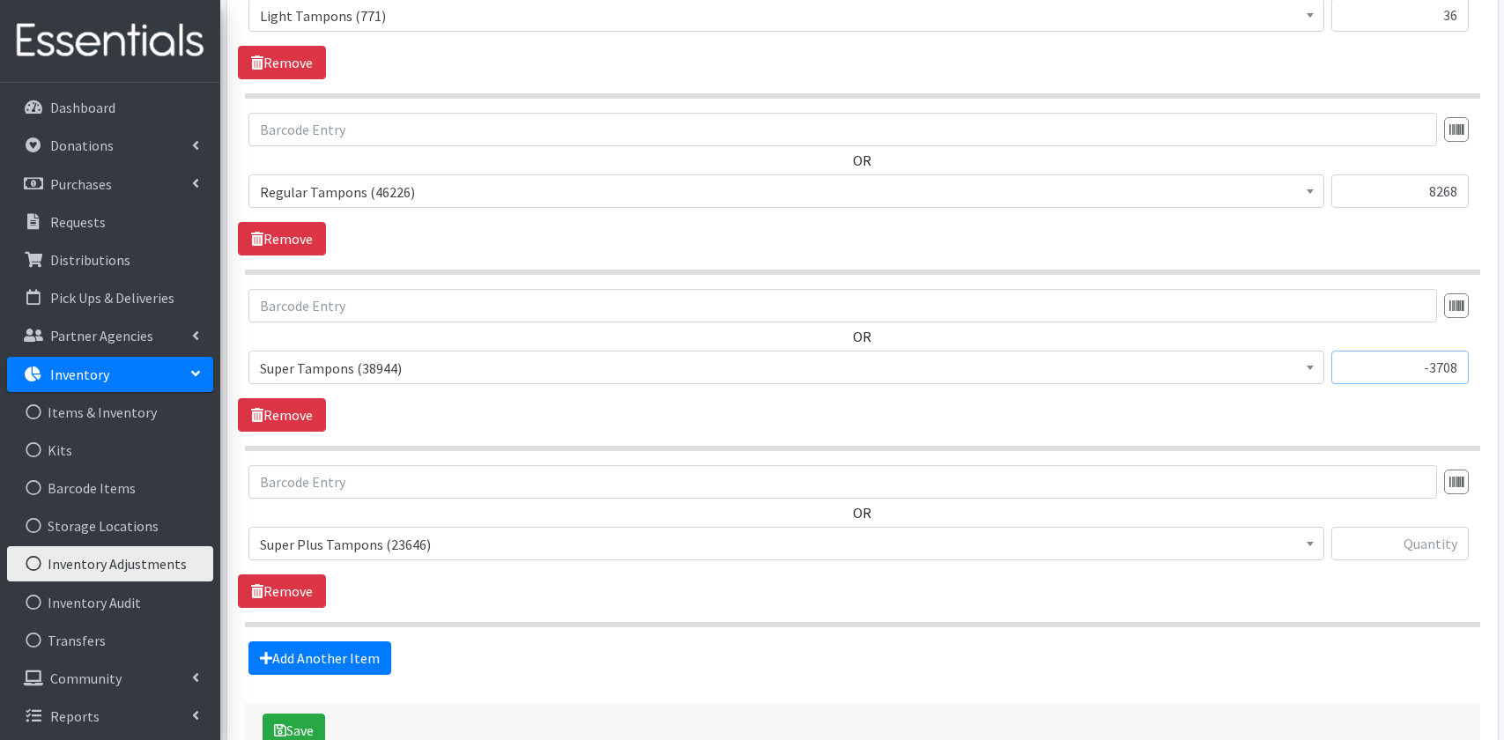
type input "-3708"
click at [1407, 527] on input "text" at bounding box center [1399, 543] width 137 height 33
type input "60"
click at [1211, 622] on hr at bounding box center [862, 624] width 1235 height 5
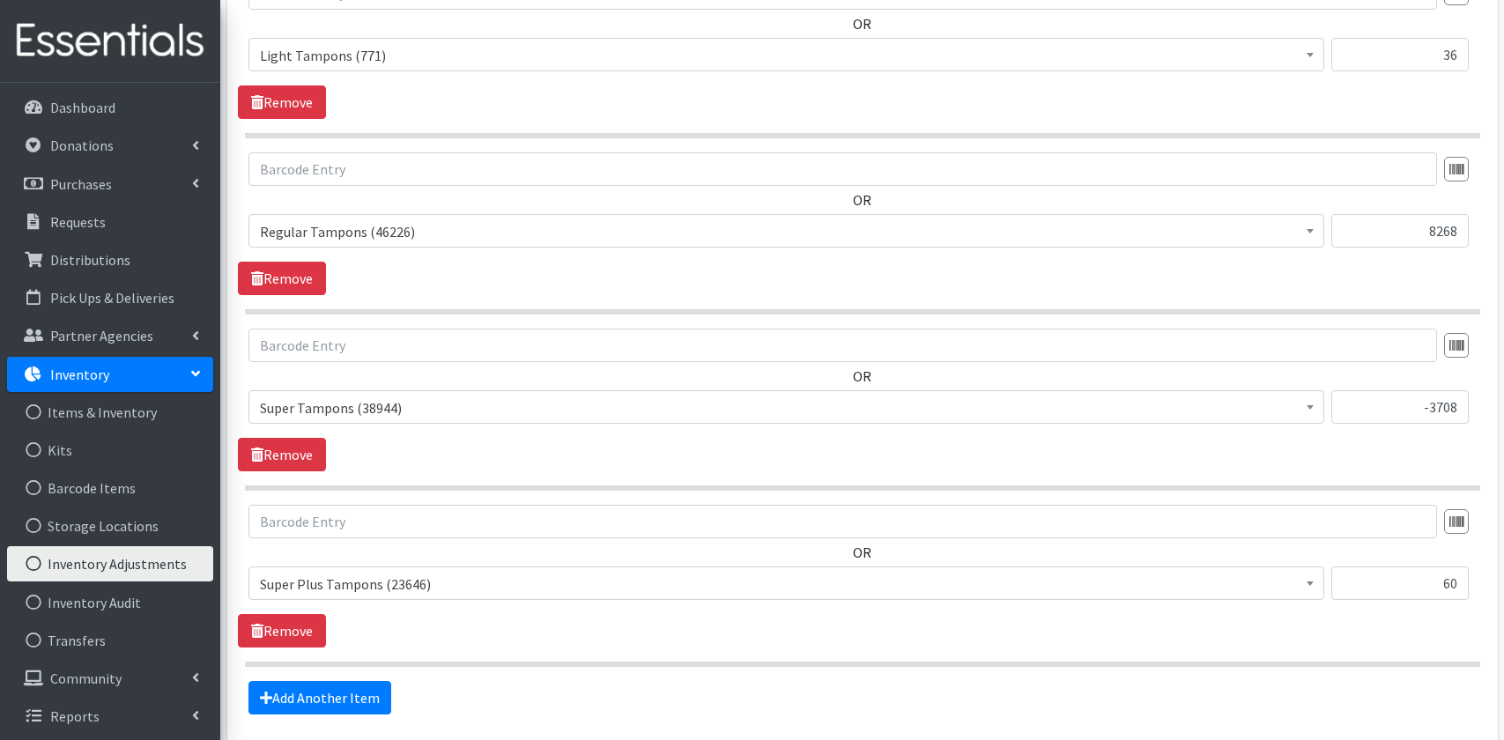
scroll to position [1221, 0]
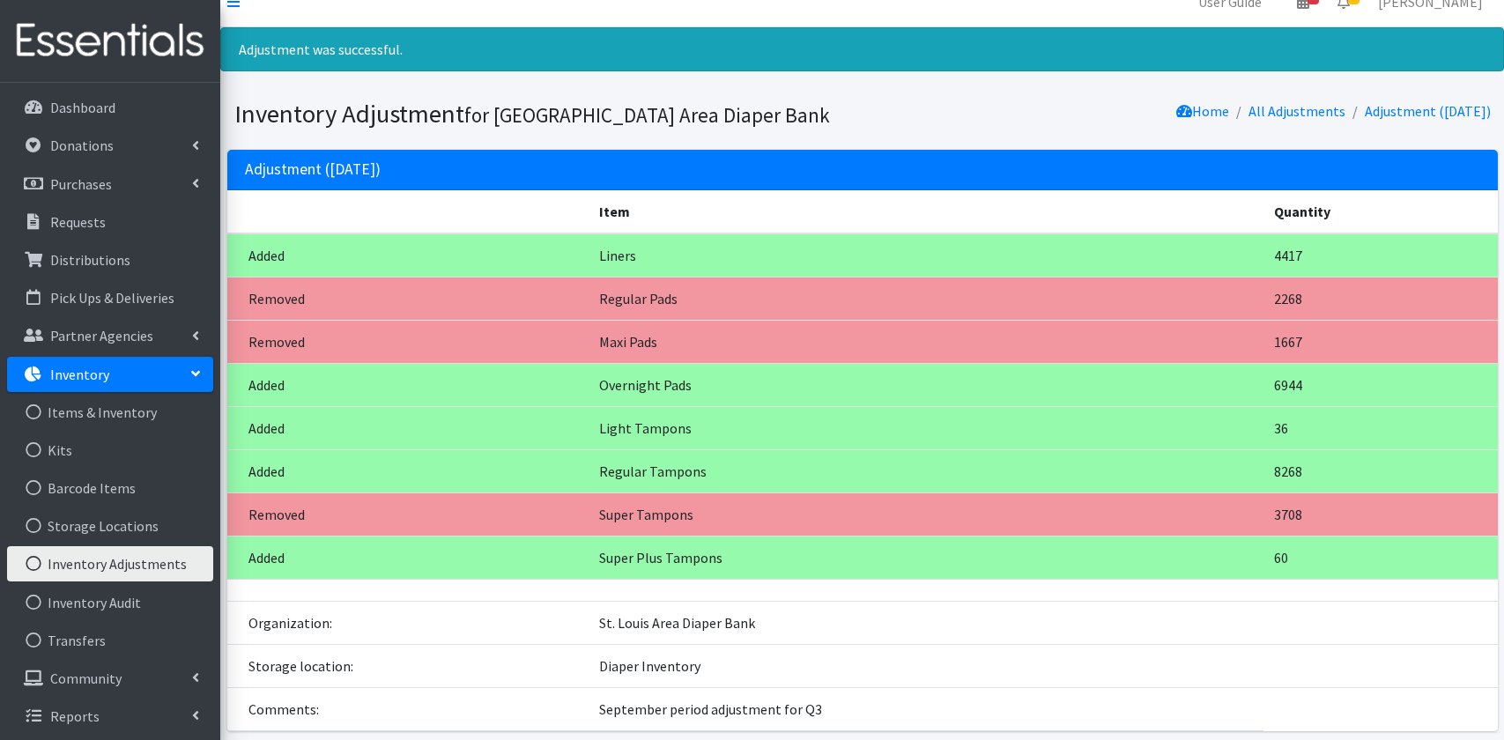
scroll to position [34, 0]
